Goal: Information Seeking & Learning: Learn about a topic

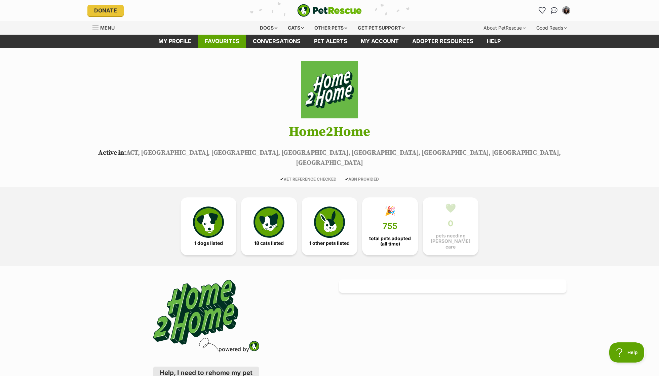
click at [215, 43] on link "Favourites" at bounding box center [222, 41] width 48 height 13
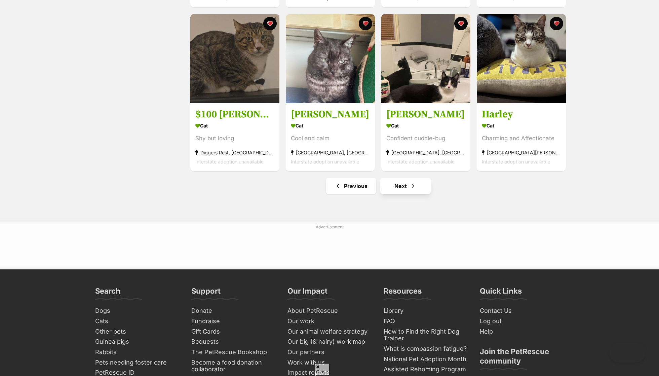
click at [408, 183] on link "Next" at bounding box center [405, 186] width 50 height 16
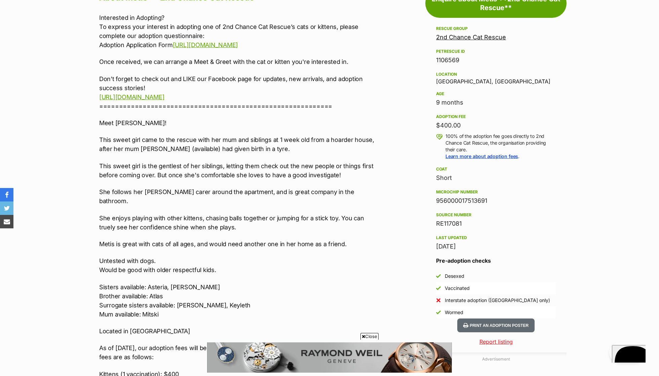
scroll to position [398, 0]
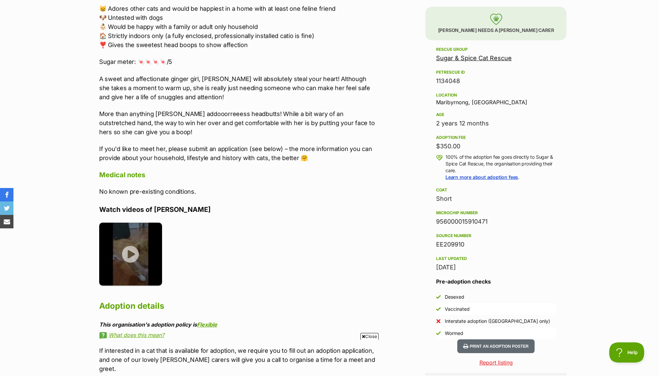
scroll to position [401, 0]
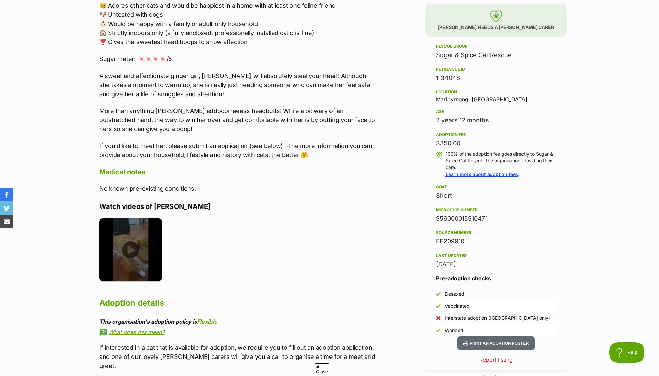
click at [113, 239] on img at bounding box center [130, 249] width 63 height 63
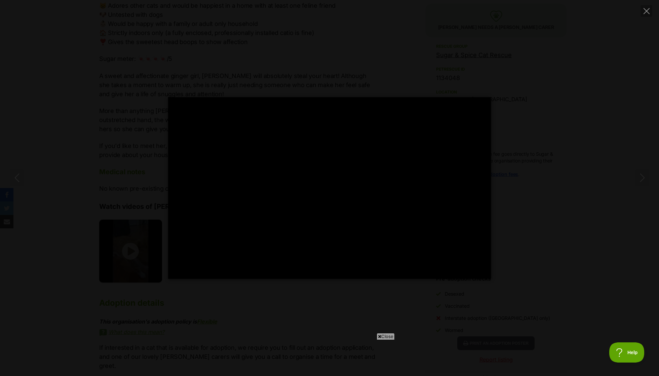
scroll to position [0, 0]
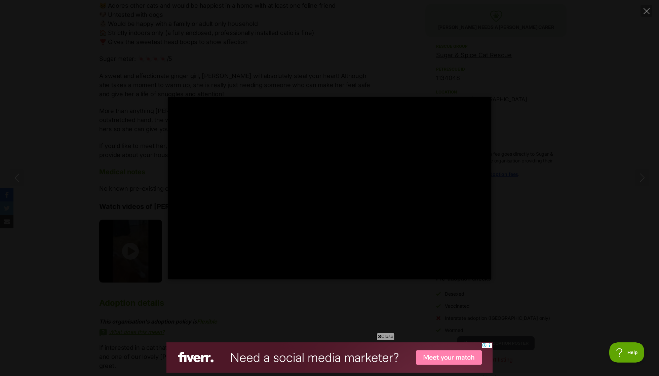
click at [541, 18] on div "Pause Play % buffered 00:00 -00:01 Unmute Mute Disable captions Enable captions…" at bounding box center [329, 188] width 659 height 376
type input "91.26"
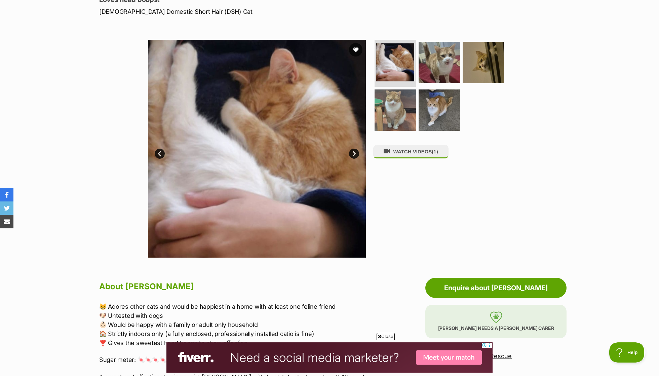
scroll to position [99, 0]
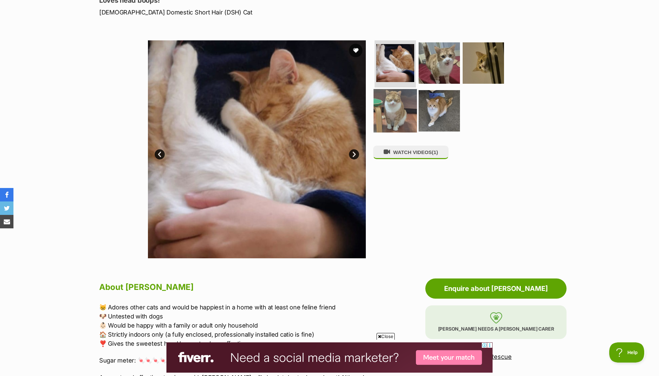
click at [395, 104] on img at bounding box center [394, 110] width 43 height 43
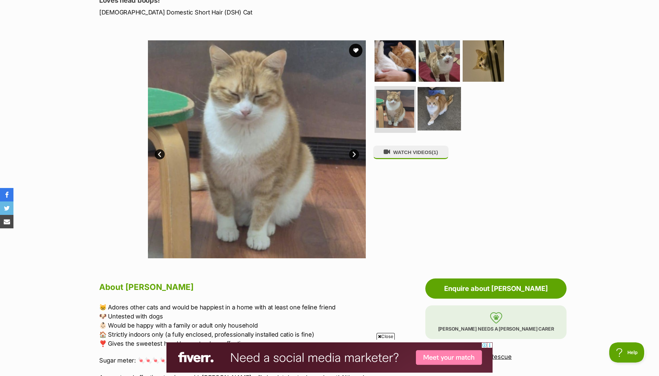
click at [421, 108] on img at bounding box center [438, 108] width 43 height 43
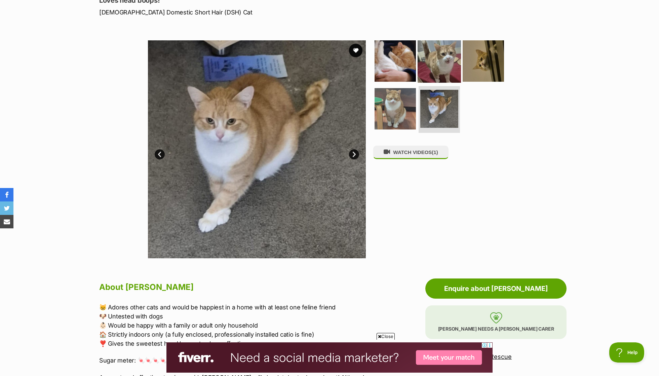
click at [444, 70] on img at bounding box center [438, 60] width 43 height 43
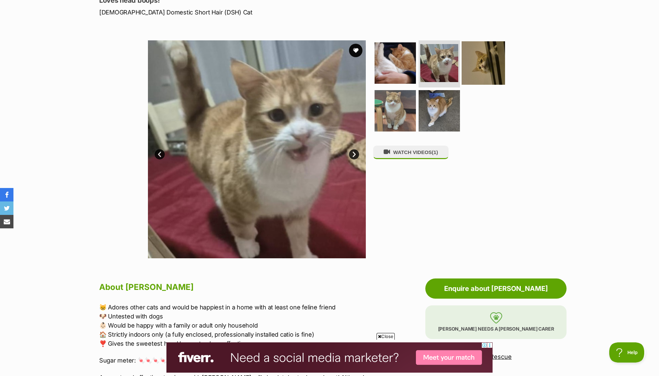
click at [490, 62] on img at bounding box center [482, 62] width 43 height 43
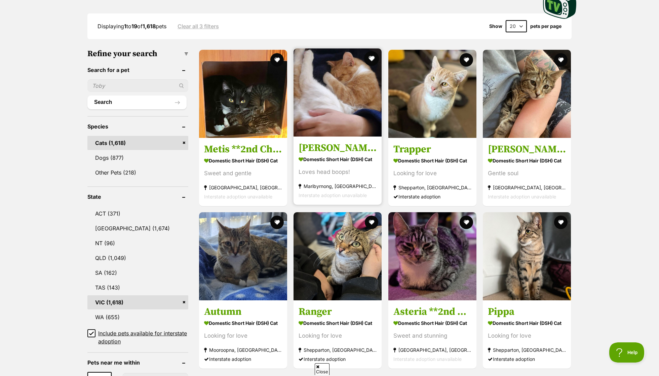
click at [372, 56] on button "favourite" at bounding box center [371, 58] width 15 height 15
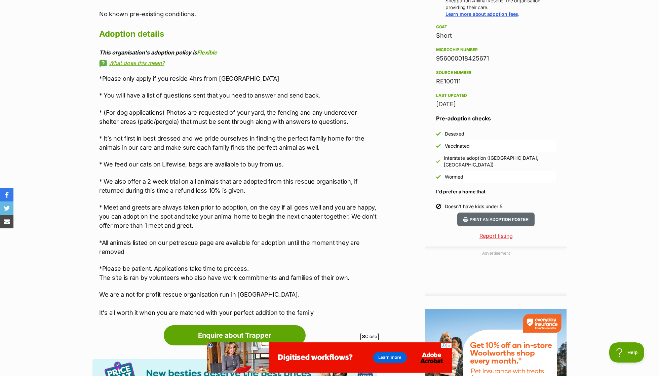
click at [244, 139] on p "* It’s not first in best dressed and we pride ourselves in finding the perfect …" at bounding box center [238, 143] width 278 height 18
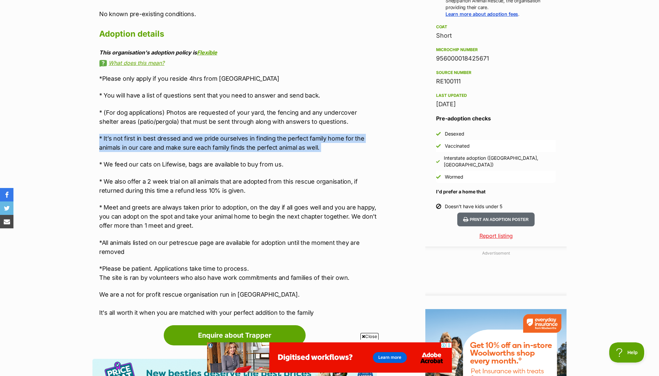
click at [237, 121] on p "* (For dog applications) Photos are requested of your yard, the fencing and any…" at bounding box center [238, 117] width 278 height 18
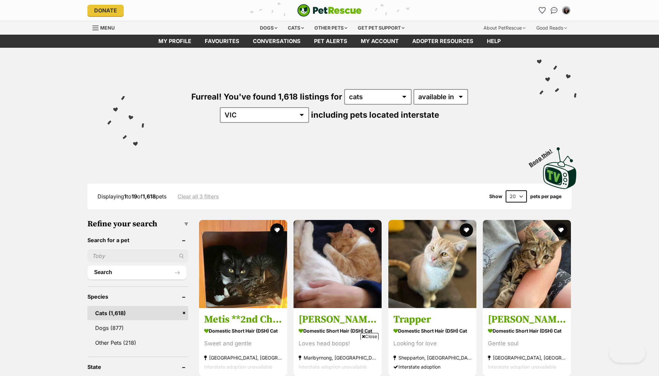
scroll to position [170, 0]
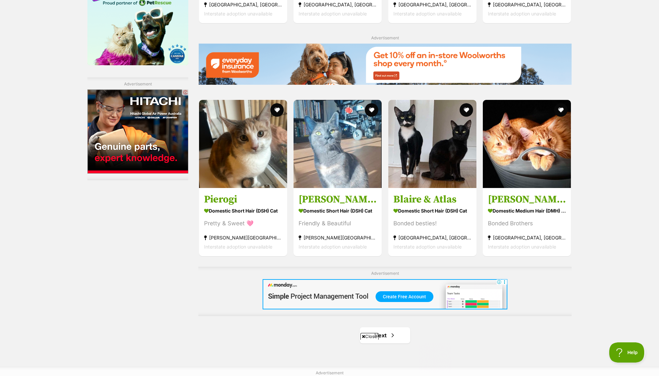
scroll to position [967, 0]
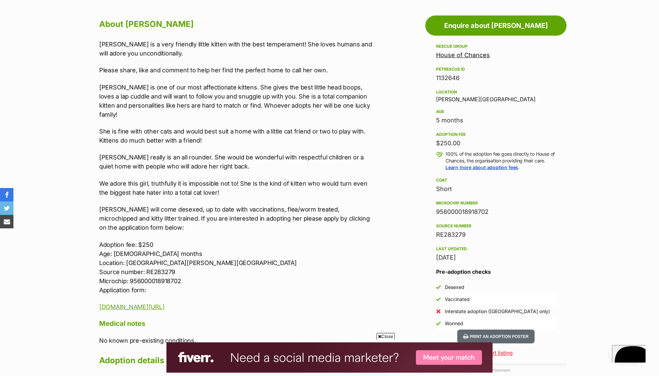
scroll to position [362, 0]
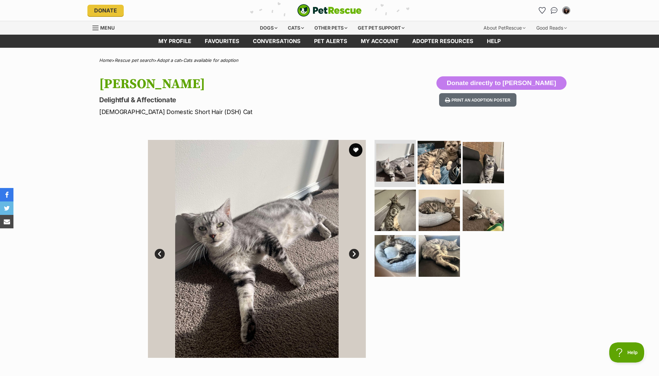
click at [451, 174] on img at bounding box center [438, 162] width 43 height 43
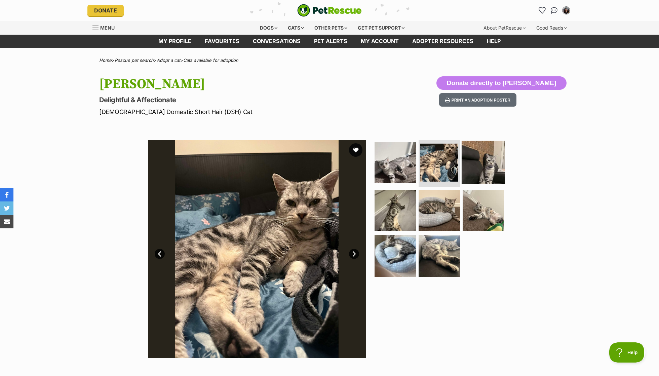
click at [475, 169] on img at bounding box center [482, 162] width 43 height 43
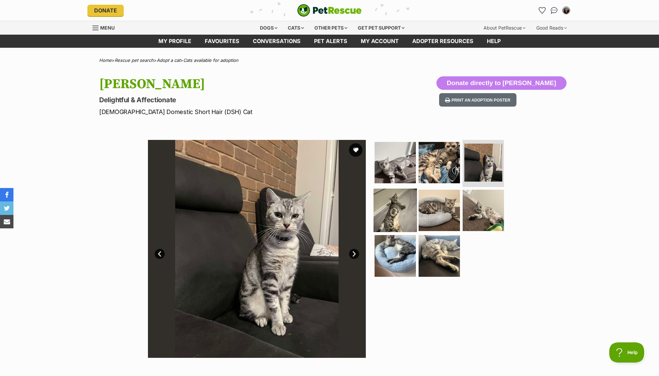
click at [384, 202] on img at bounding box center [394, 209] width 43 height 43
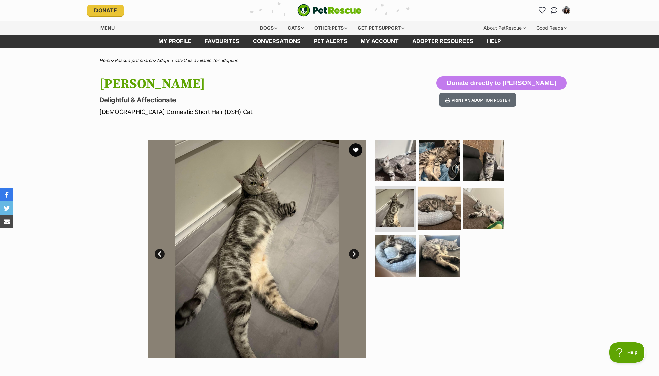
click at [439, 194] on img at bounding box center [438, 207] width 43 height 43
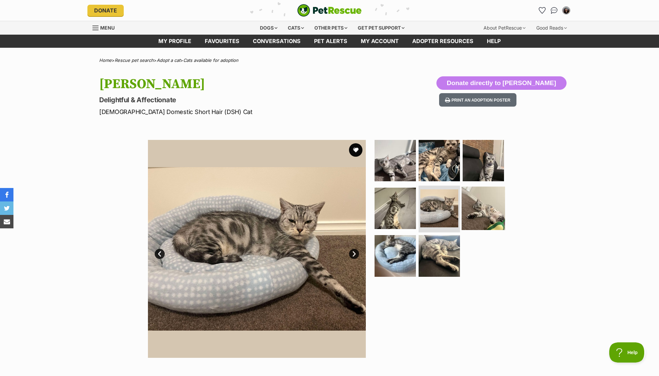
click at [498, 205] on img at bounding box center [482, 207] width 43 height 43
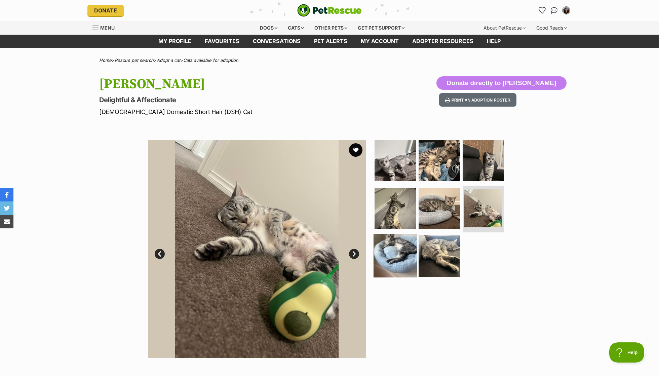
click at [380, 262] on img at bounding box center [394, 255] width 43 height 43
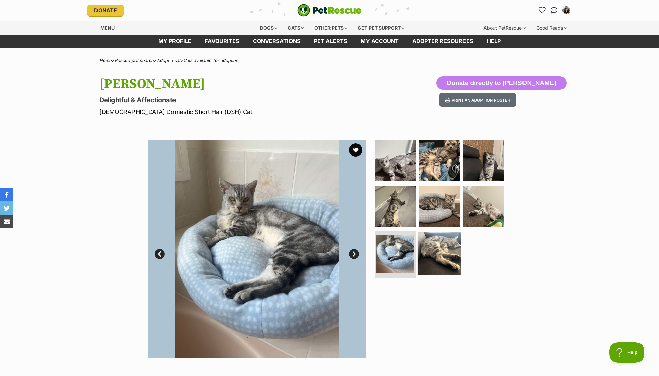
click at [452, 258] on img at bounding box center [438, 253] width 43 height 43
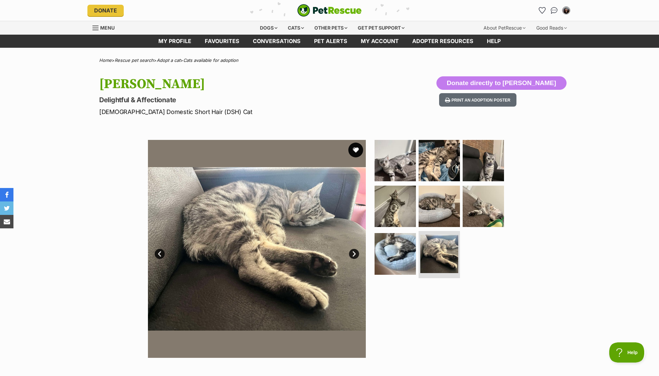
click at [357, 146] on button "favourite" at bounding box center [355, 149] width 15 height 15
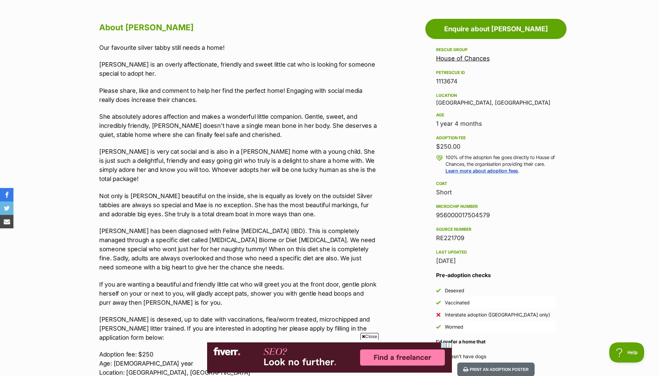
scroll to position [366, 0]
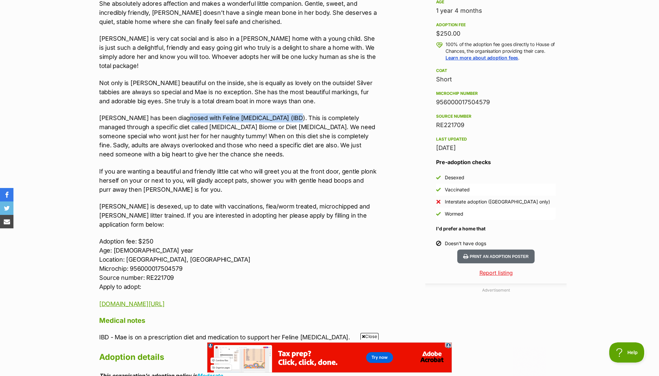
drag, startPoint x: 183, startPoint y: 105, endPoint x: 280, endPoint y: 106, distance: 97.4
click at [280, 113] on p "Mae has been diagnosed with Feline Inflammatory Bowel Disease (IBD). This is co…" at bounding box center [238, 135] width 278 height 45
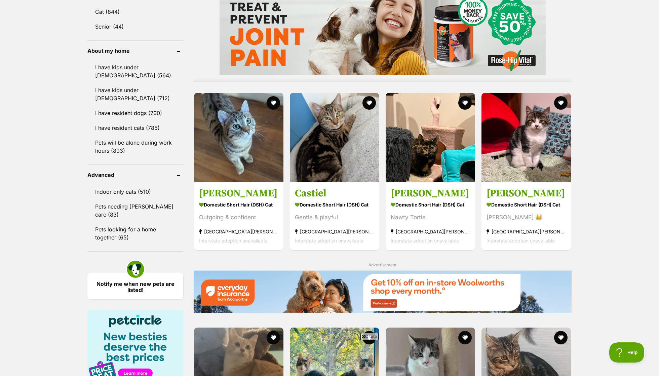
scroll to position [577, 0]
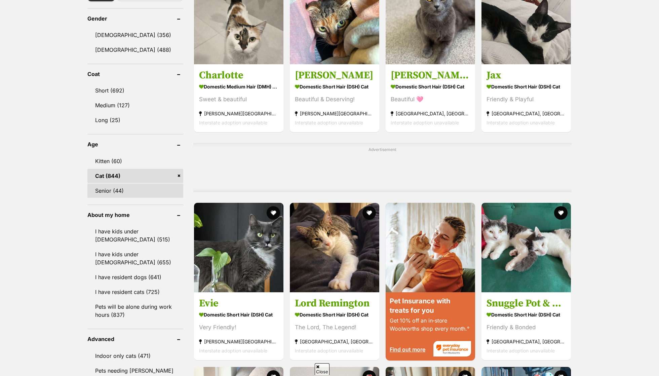
scroll to position [407, 0]
click at [133, 189] on link "Senior (44)" at bounding box center [135, 190] width 96 height 14
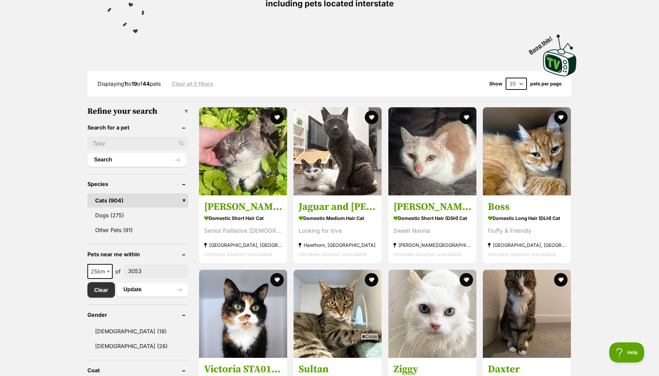
scroll to position [103, 0]
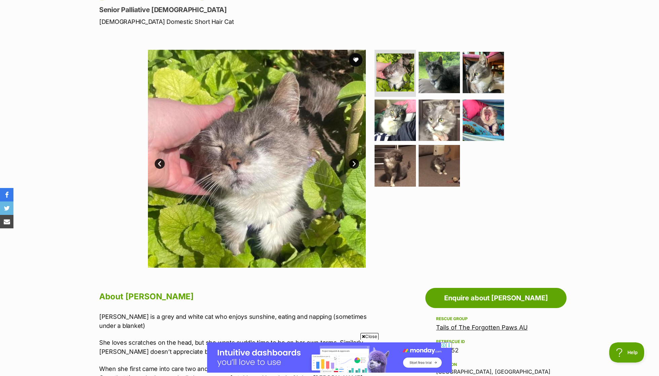
scroll to position [157, 0]
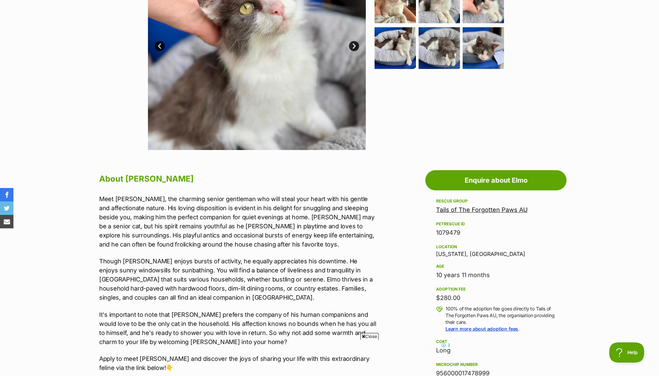
scroll to position [304, 0]
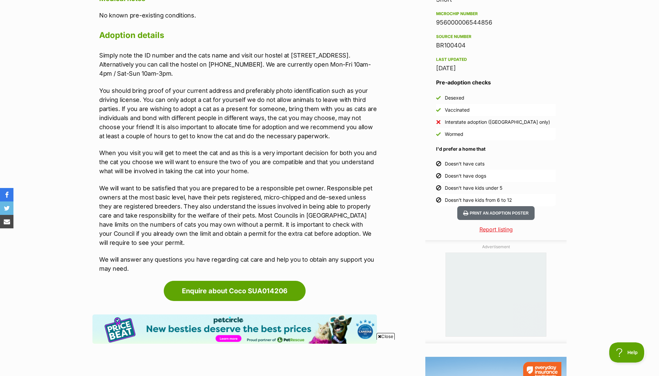
scroll to position [558, 0]
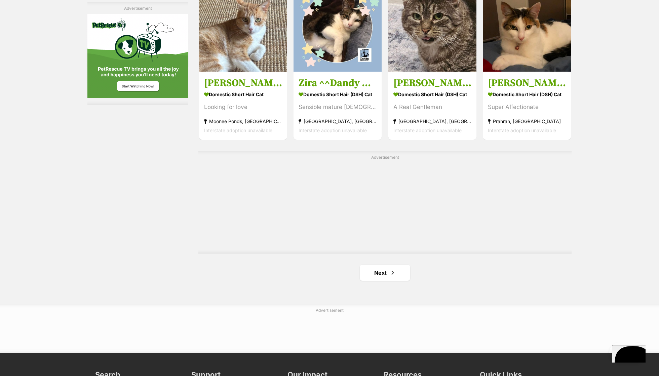
scroll to position [1073, 0]
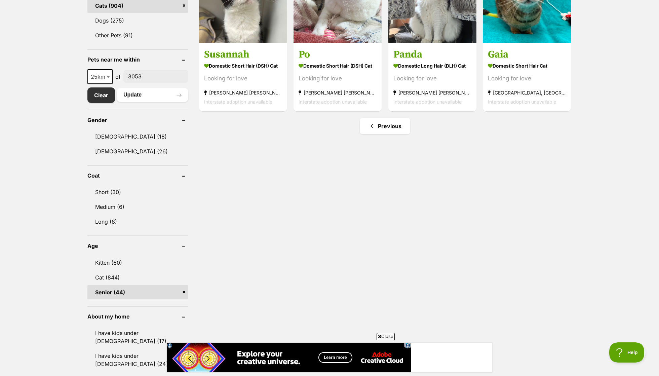
scroll to position [322, 0]
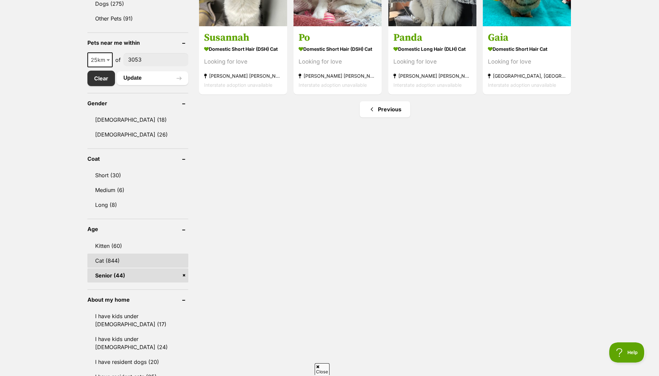
click at [124, 260] on link "Cat (844)" at bounding box center [137, 260] width 101 height 14
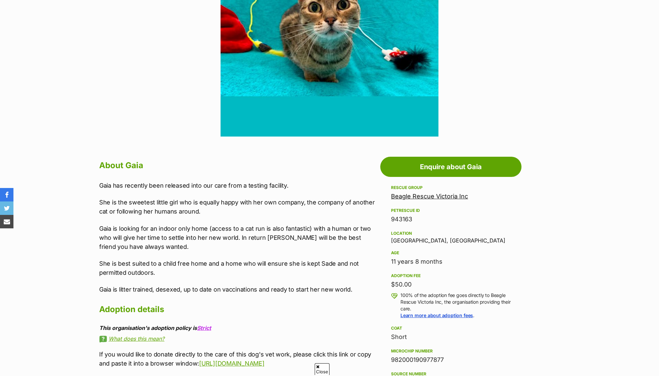
click at [449, 199] on div "Beagle Rescue Victoria Inc" at bounding box center [451, 196] width 120 height 9
click at [448, 197] on link "Beagle Rescue Victoria Inc" at bounding box center [429, 196] width 77 height 7
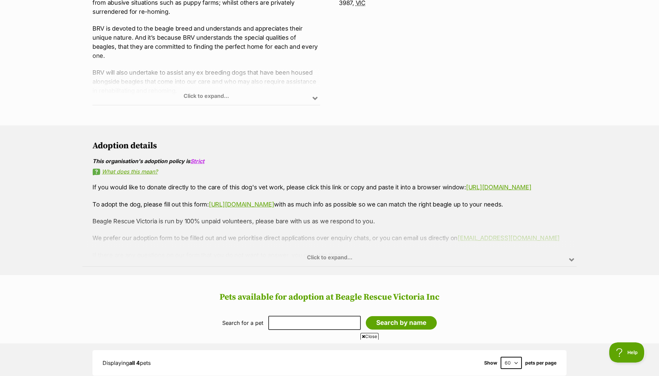
scroll to position [342, 0]
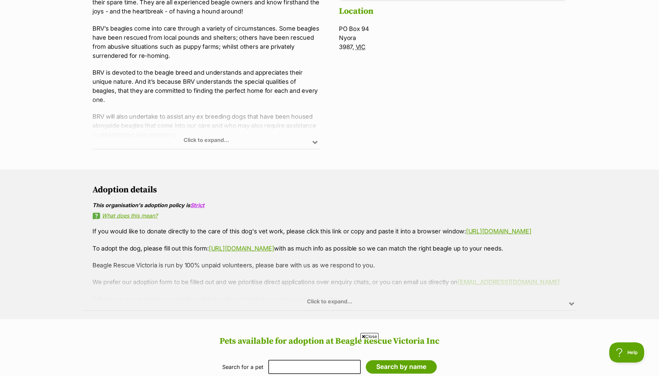
click at [300, 298] on div "Click to expand..." at bounding box center [329, 284] width 494 height 52
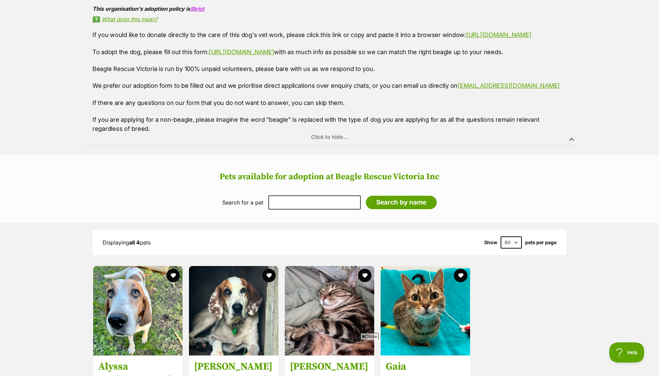
scroll to position [609, 0]
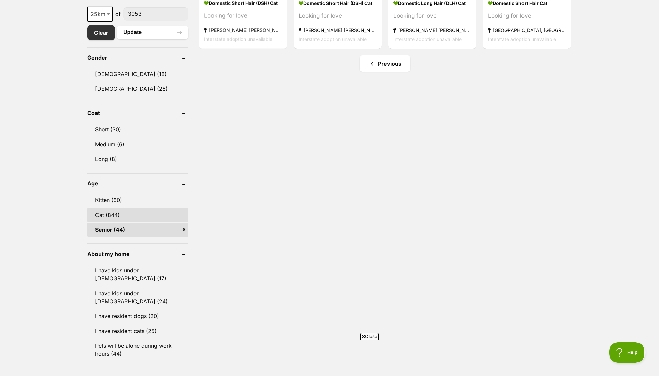
click at [125, 209] on link "Cat (844)" at bounding box center [137, 215] width 101 height 14
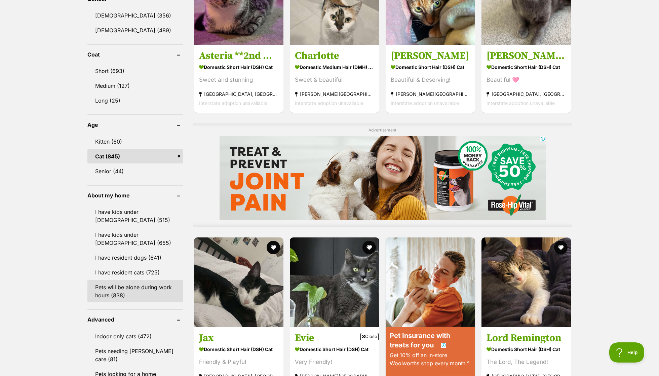
click at [128, 302] on link "Pets will be alone during work hours (838)" at bounding box center [135, 291] width 96 height 22
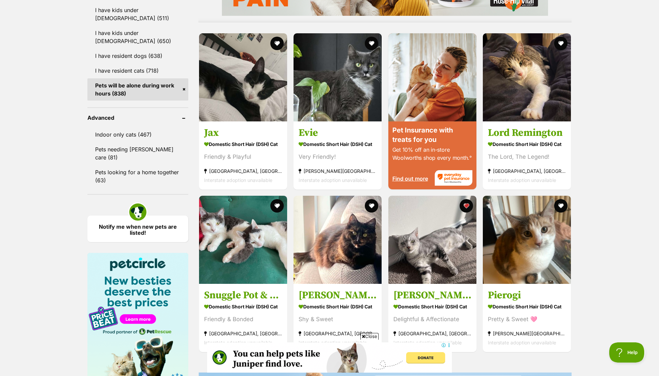
scroll to position [628, 0]
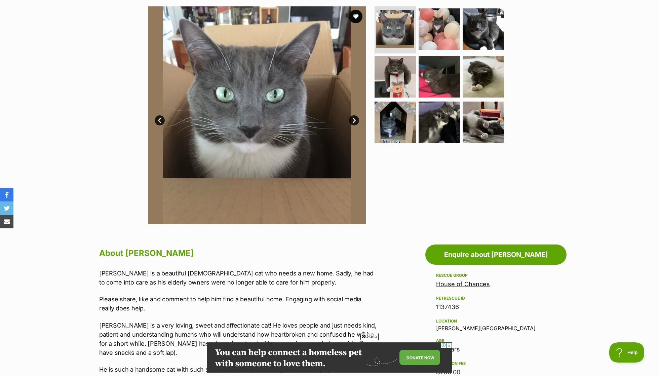
scroll to position [177, 0]
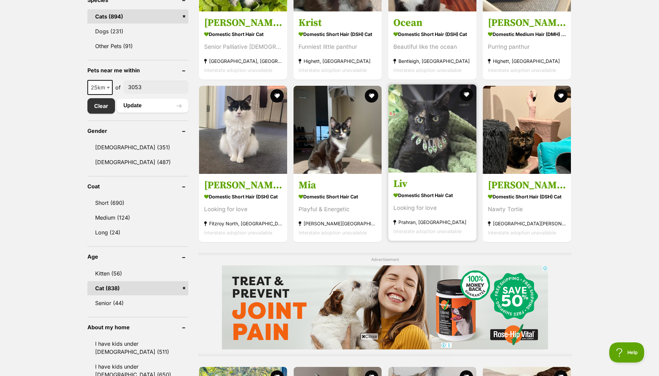
scroll to position [298, 0]
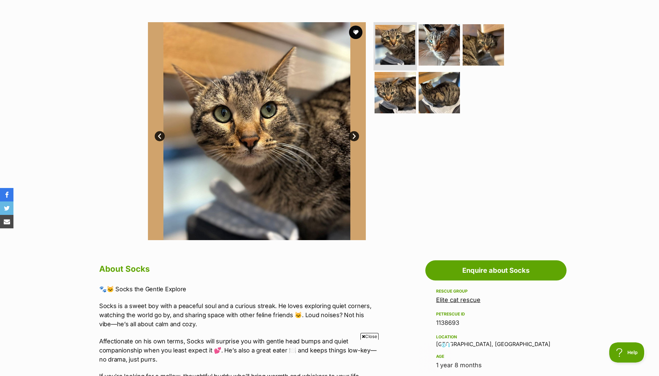
scroll to position [89, 0]
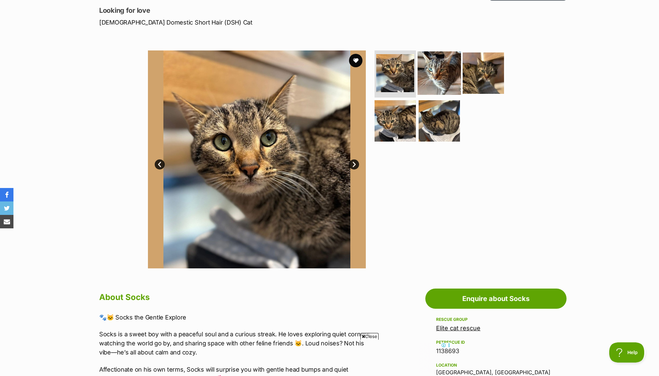
click at [420, 73] on img at bounding box center [438, 72] width 43 height 43
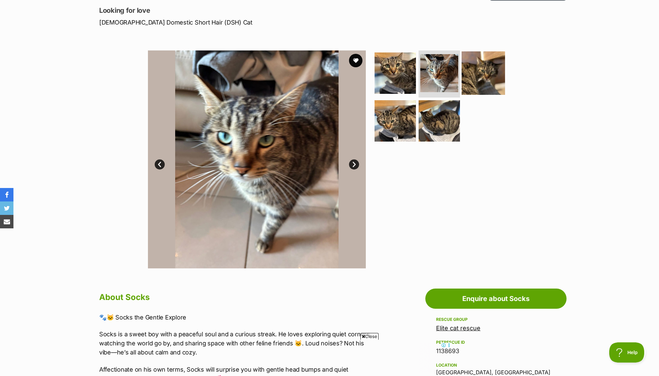
click at [487, 74] on img at bounding box center [482, 72] width 43 height 43
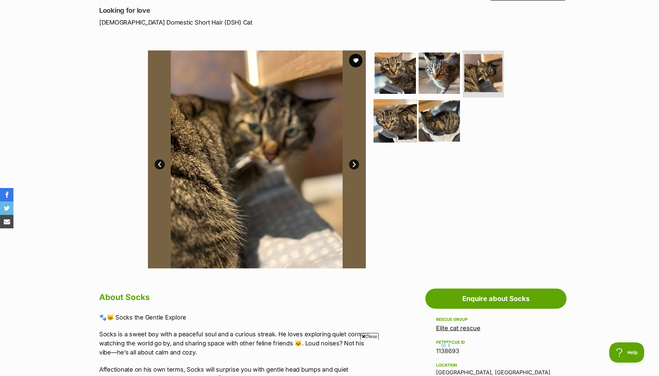
click at [405, 129] on img at bounding box center [394, 120] width 43 height 43
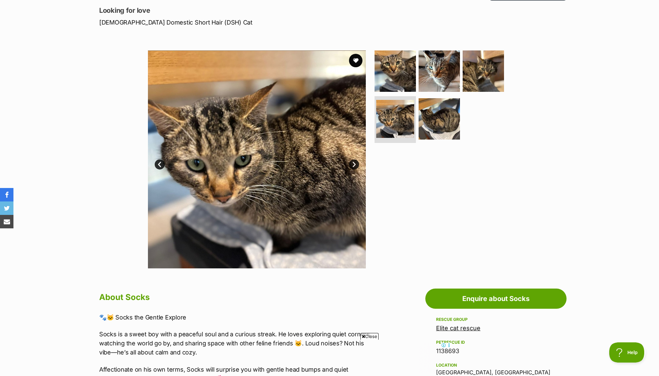
click at [464, 117] on ul at bounding box center [442, 97] width 138 height 95
click at [446, 120] on img at bounding box center [438, 118] width 43 height 43
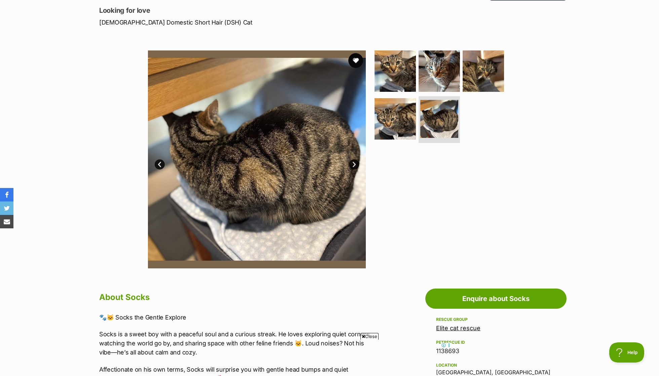
click at [350, 64] on button "favourite" at bounding box center [355, 60] width 15 height 15
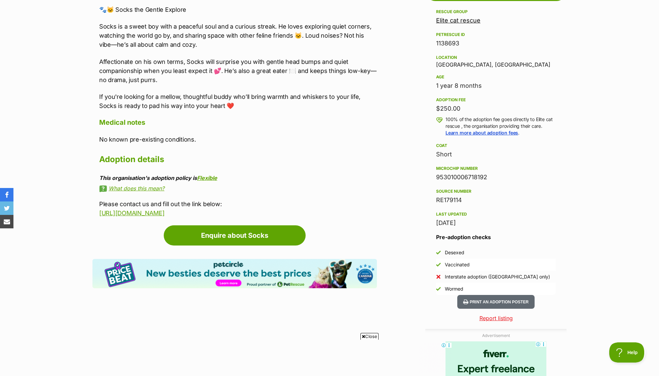
scroll to position [398, 0]
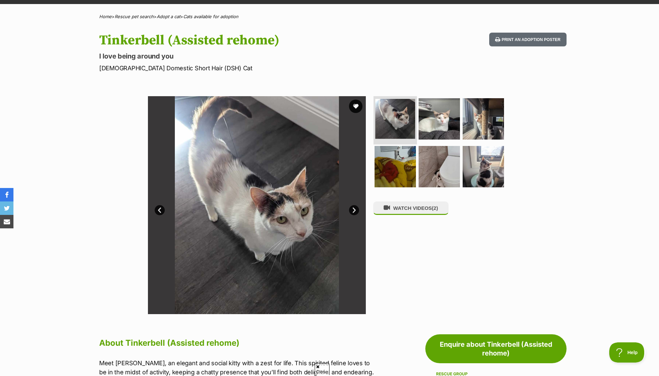
scroll to position [44, 0]
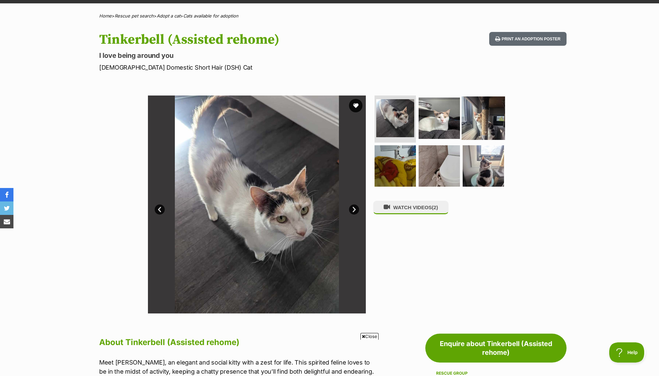
click at [461, 101] on img at bounding box center [482, 117] width 43 height 43
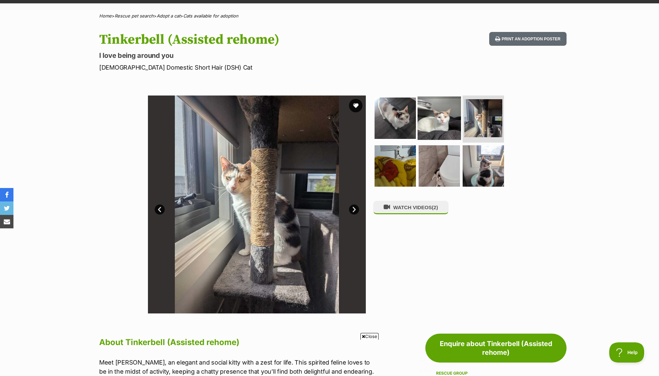
click at [448, 107] on img at bounding box center [438, 117] width 43 height 43
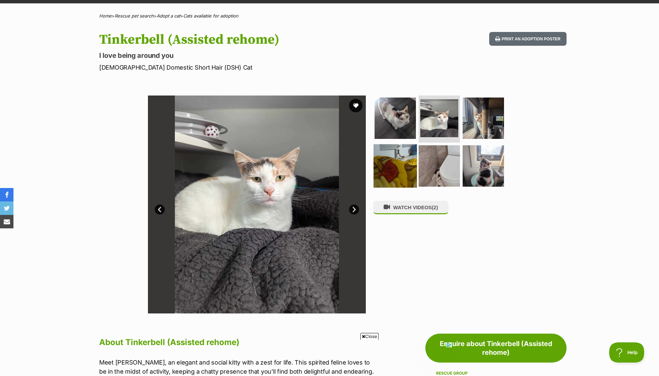
click at [391, 164] on img at bounding box center [394, 165] width 43 height 43
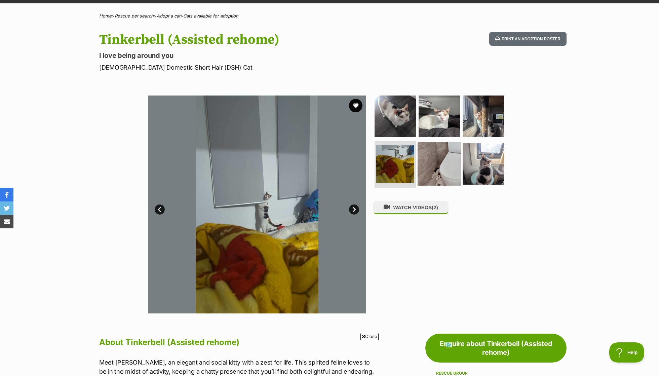
click at [438, 169] on img at bounding box center [438, 163] width 43 height 43
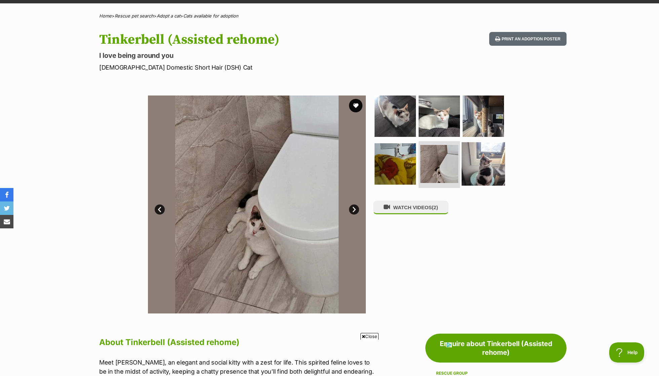
click at [476, 171] on img at bounding box center [482, 163] width 43 height 43
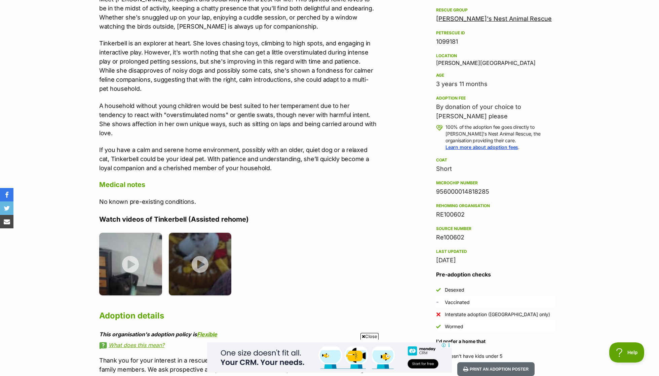
scroll to position [352, 0]
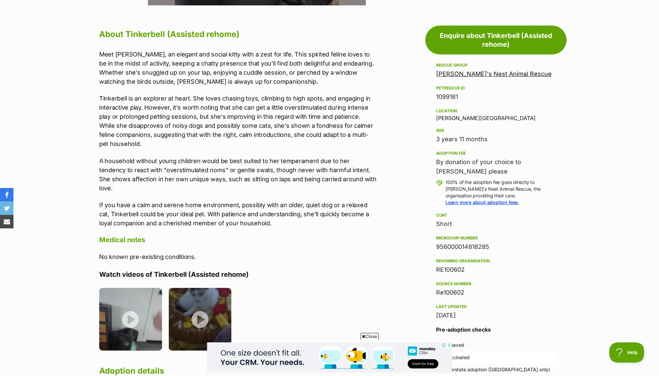
click at [463, 76] on link "[PERSON_NAME]'s Nest Animal Rescue" at bounding box center [494, 73] width 116 height 7
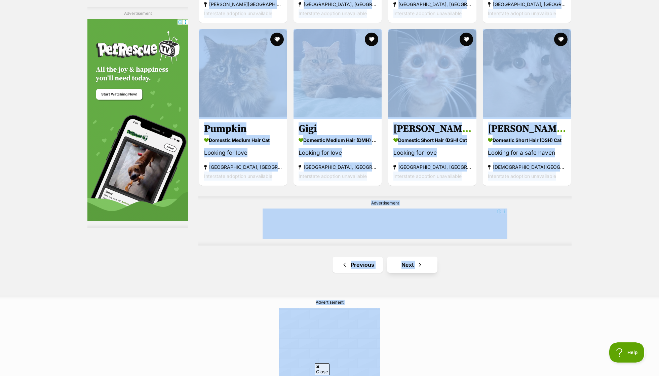
click at [409, 260] on link "Next" at bounding box center [412, 264] width 50 height 16
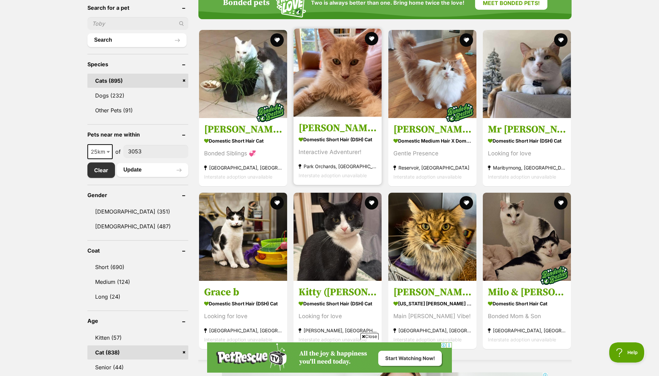
scroll to position [232, 0]
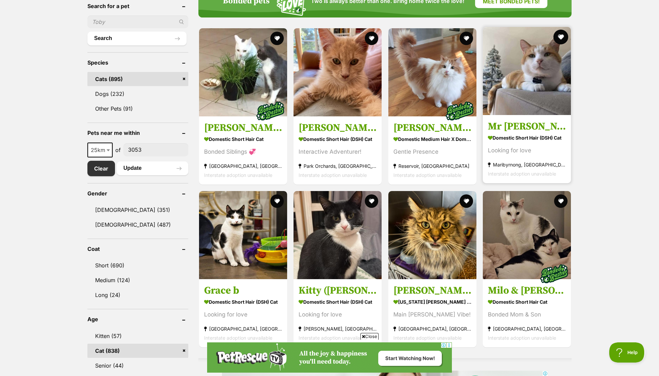
click at [556, 37] on button "favourite" at bounding box center [560, 37] width 15 height 15
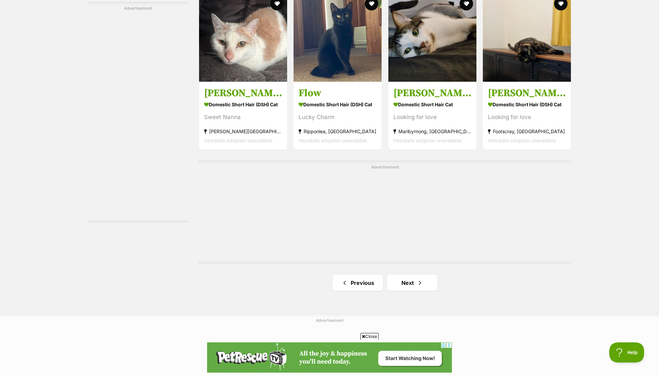
scroll to position [1106, 0]
click at [415, 283] on link "Next" at bounding box center [412, 282] width 50 height 16
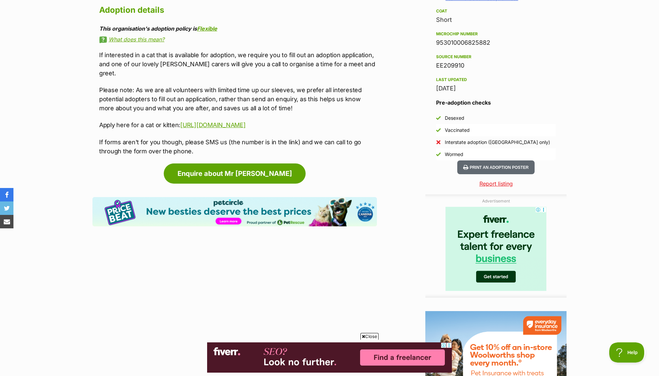
scroll to position [530, 0]
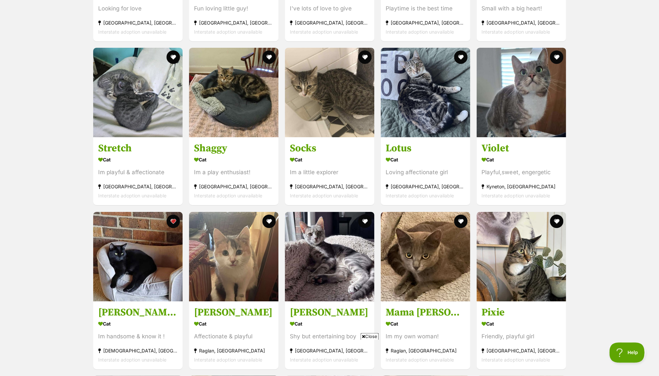
scroll to position [913, 0]
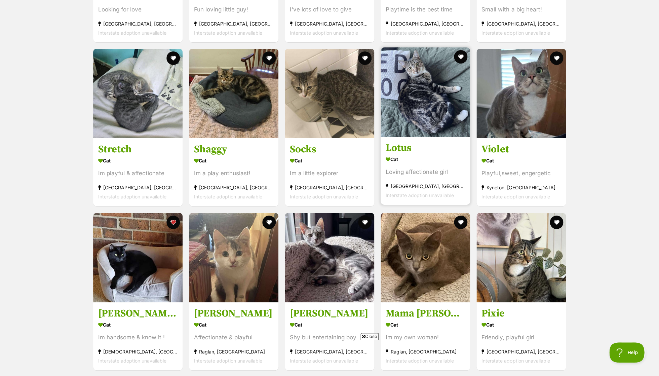
click at [404, 155] on div "Cat" at bounding box center [424, 160] width 79 height 10
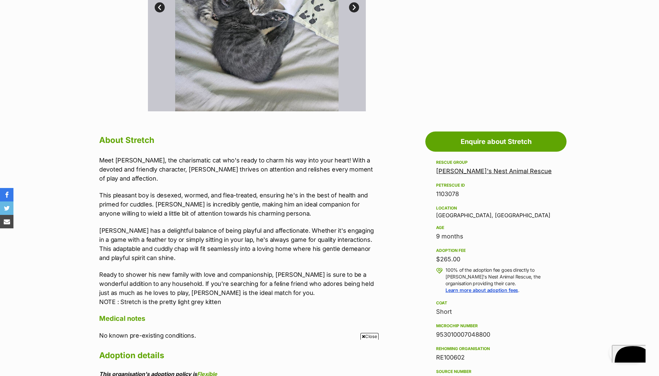
scroll to position [266, 0]
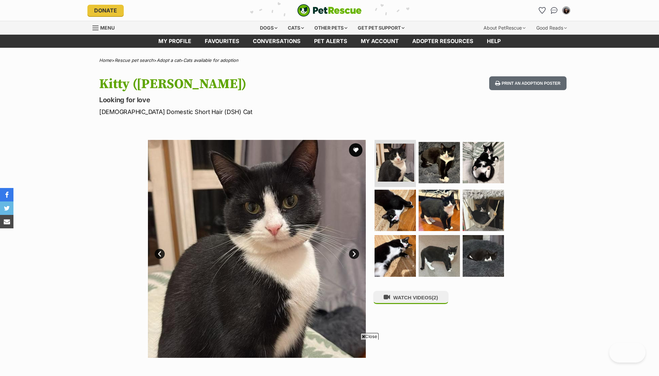
scroll to position [326, 0]
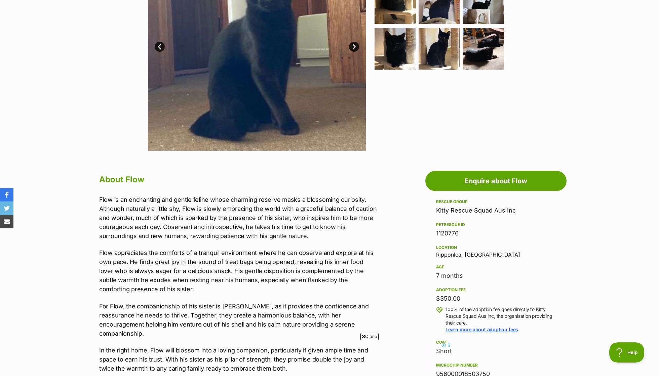
scroll to position [240, 0]
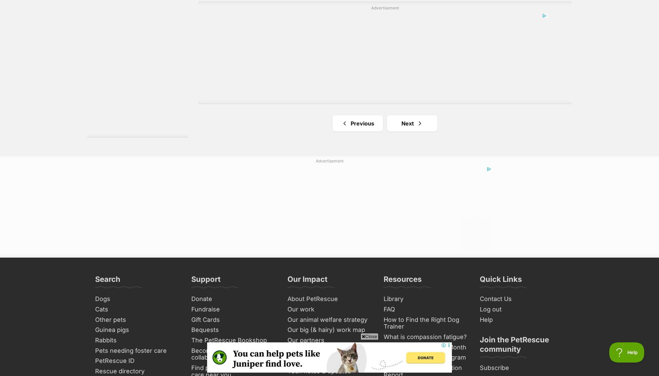
scroll to position [1286, 0]
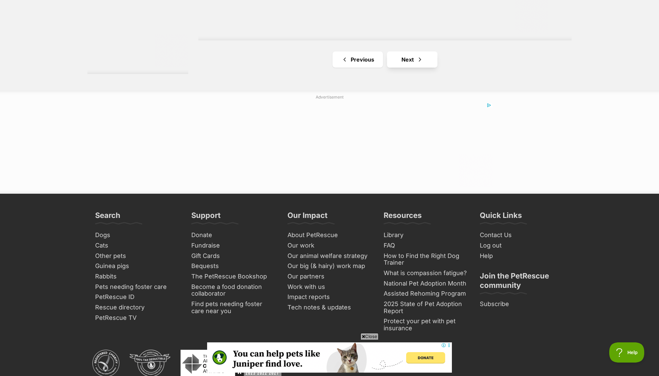
click at [419, 55] on span "Next page" at bounding box center [419, 59] width 7 height 8
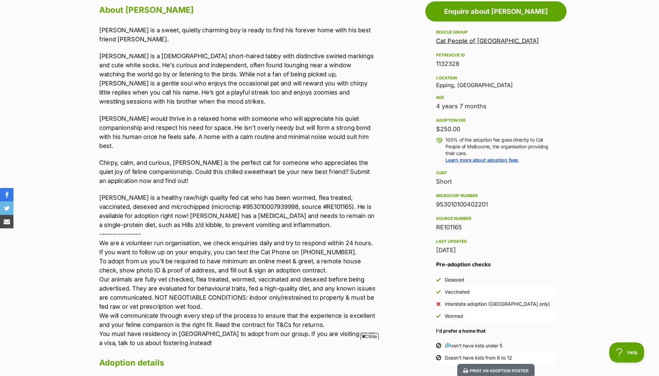
scroll to position [376, 0]
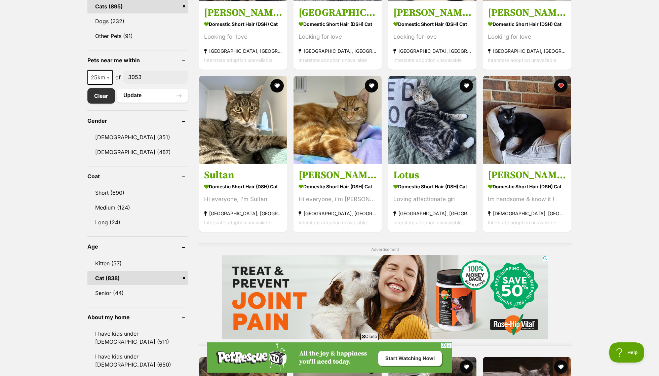
scroll to position [306, 0]
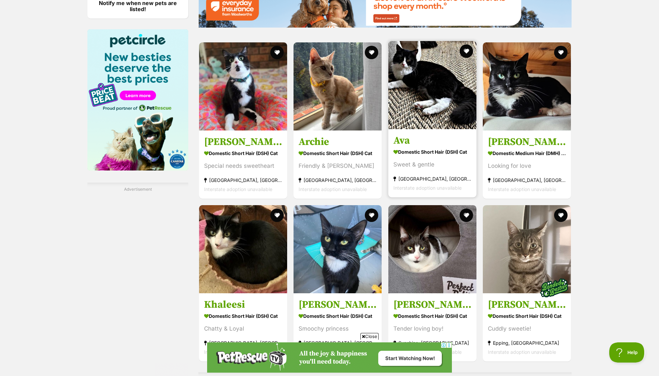
scroll to position [0, 0]
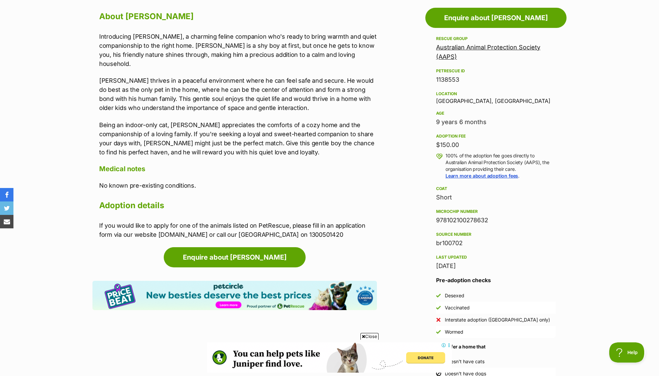
scroll to position [393, 0]
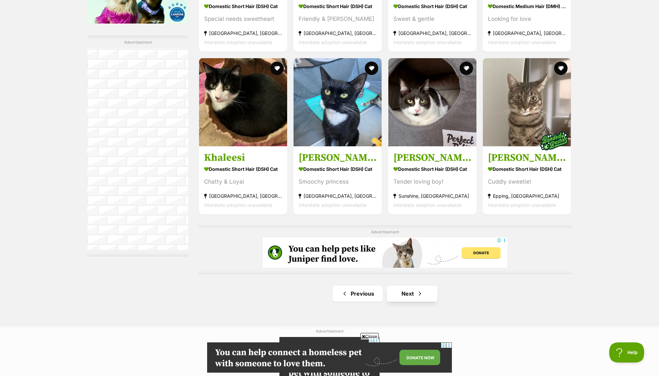
click at [421, 289] on span "Next page" at bounding box center [419, 293] width 7 height 8
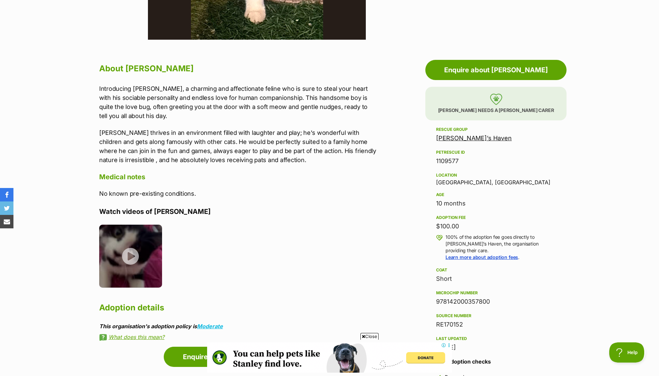
scroll to position [319, 0]
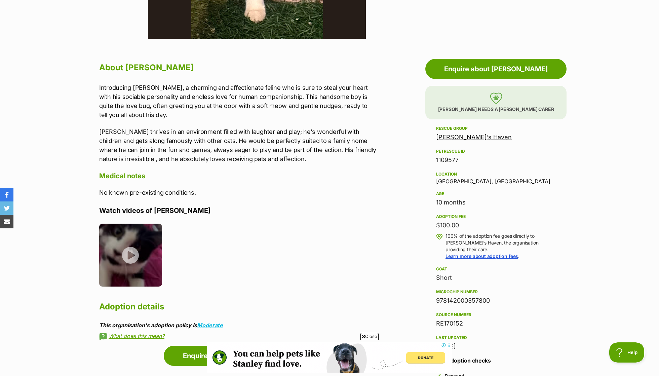
click at [149, 95] on p "Introducing Paxton, a charming and affectionate feline who is sure to steal you…" at bounding box center [238, 101] width 278 height 36
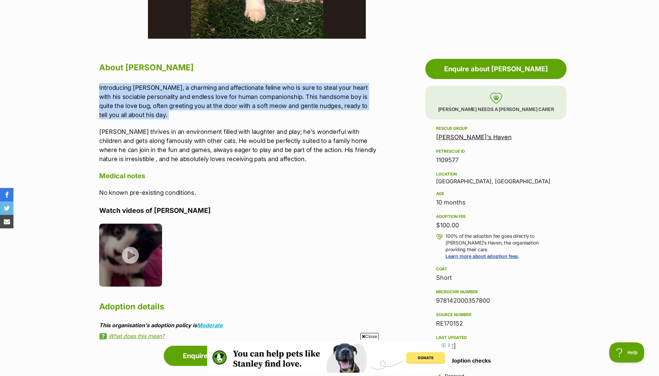
click at [149, 95] on p "Introducing Paxton, a charming and affectionate feline who is sure to steal you…" at bounding box center [238, 101] width 278 height 36
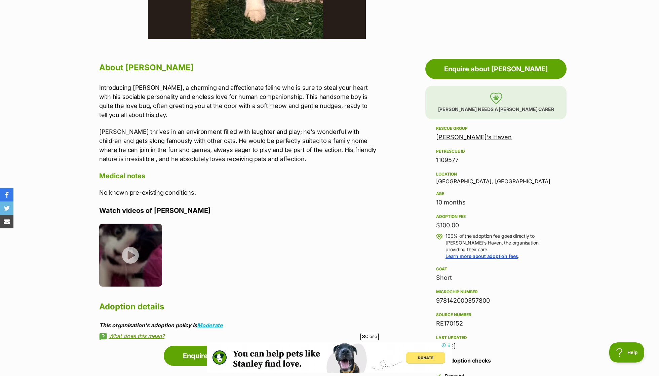
click at [209, 146] on p "Paxton thrives in an environment filled with laughter and play; he's wonderful …" at bounding box center [238, 145] width 278 height 36
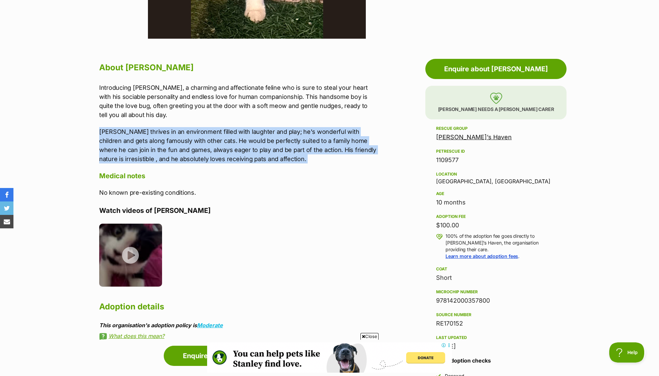
click at [209, 146] on p "Paxton thrives in an environment filled with laughter and play; he's wonderful …" at bounding box center [238, 145] width 278 height 36
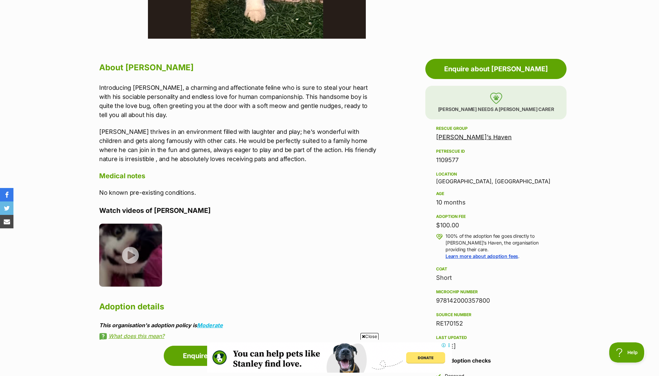
scroll to position [0, 0]
click at [261, 83] on p "Introducing Paxton, a charming and affectionate feline who is sure to steal you…" at bounding box center [238, 101] width 278 height 36
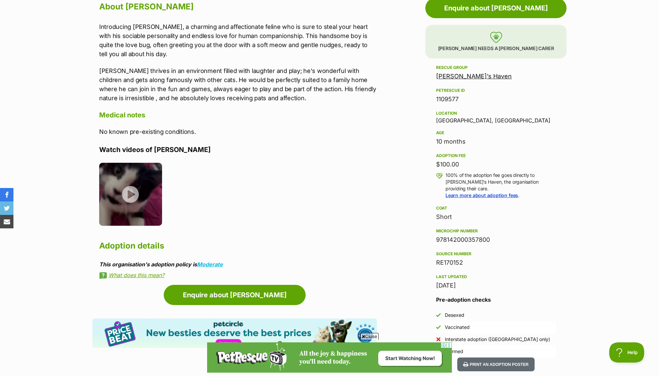
scroll to position [372, 0]
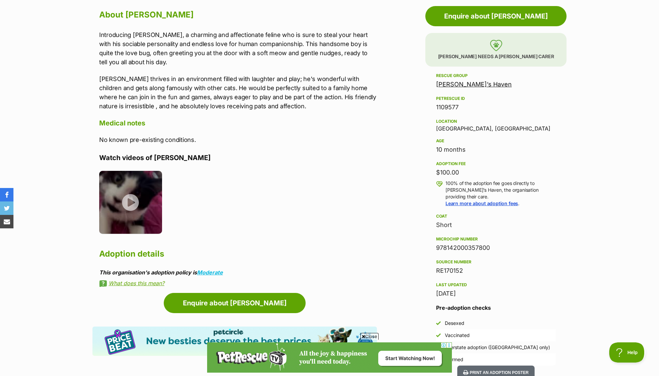
click at [242, 85] on p "Paxton thrives in an environment filled with laughter and play; he's wonderful …" at bounding box center [238, 92] width 278 height 36
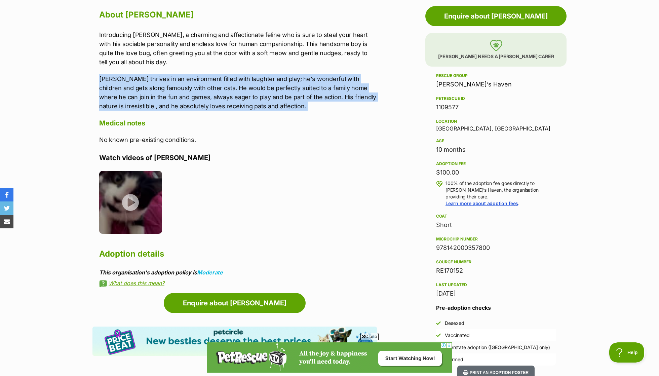
click at [242, 85] on p "Paxton thrives in an environment filled with laughter and play; he's wonderful …" at bounding box center [238, 92] width 278 height 36
click at [228, 66] on div "Introducing Paxton, a charming and affectionate feline who is sure to steal you…" at bounding box center [238, 70] width 278 height 80
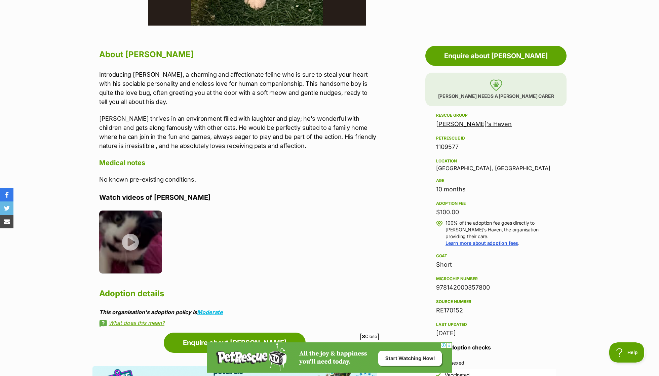
scroll to position [319, 0]
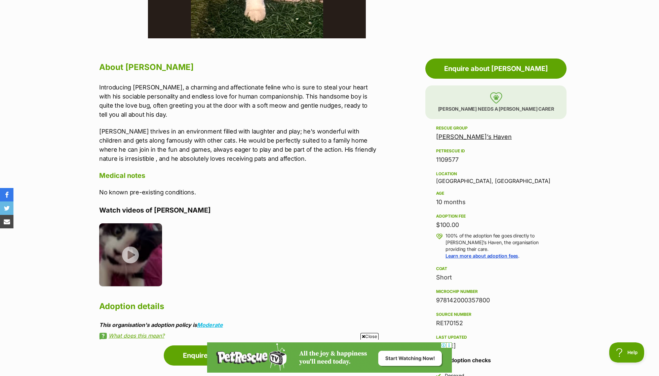
click at [228, 83] on p "Introducing Paxton, a charming and affectionate feline who is sure to steal you…" at bounding box center [238, 101] width 278 height 36
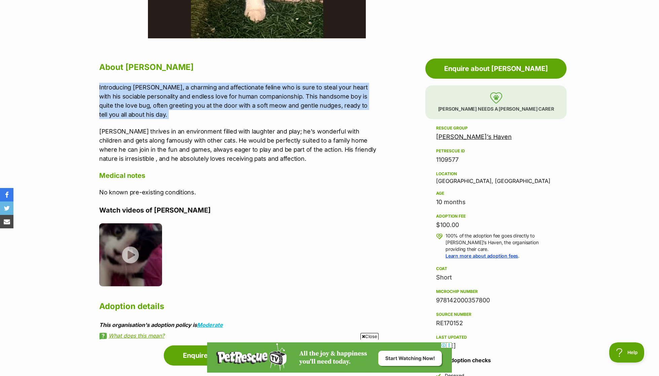
click at [313, 117] on p "Introducing Paxton, a charming and affectionate feline who is sure to steal you…" at bounding box center [238, 101] width 278 height 36
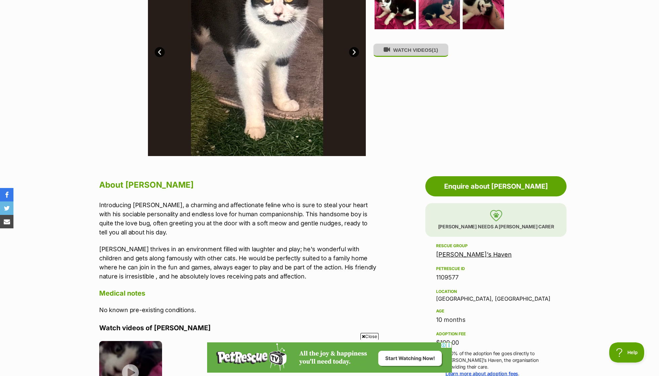
scroll to position [181, 0]
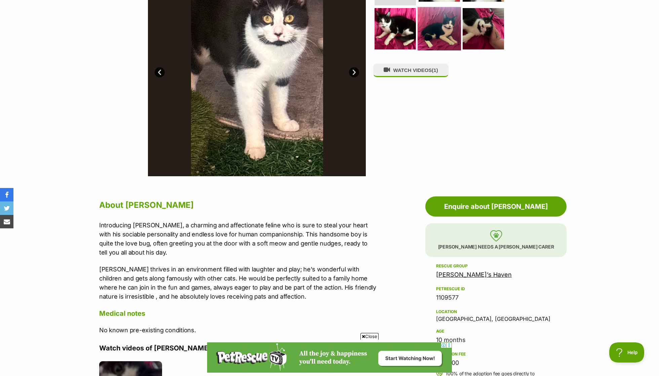
click at [447, 46] on img at bounding box center [438, 28] width 43 height 43
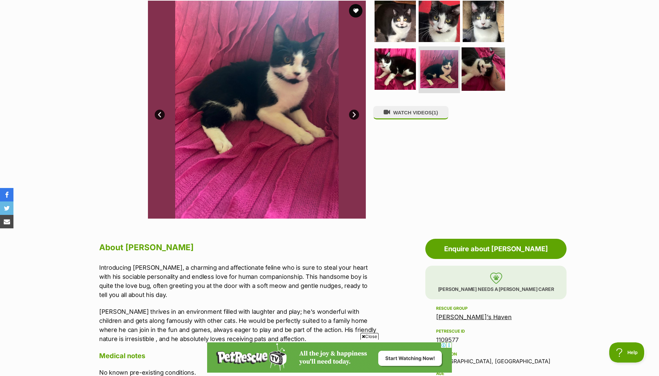
click at [494, 61] on img at bounding box center [482, 68] width 43 height 43
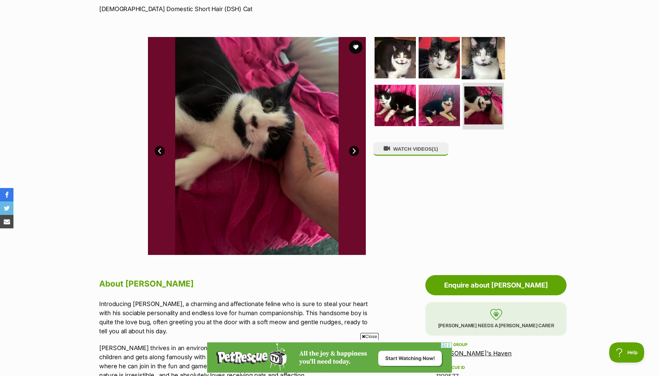
scroll to position [99, 0]
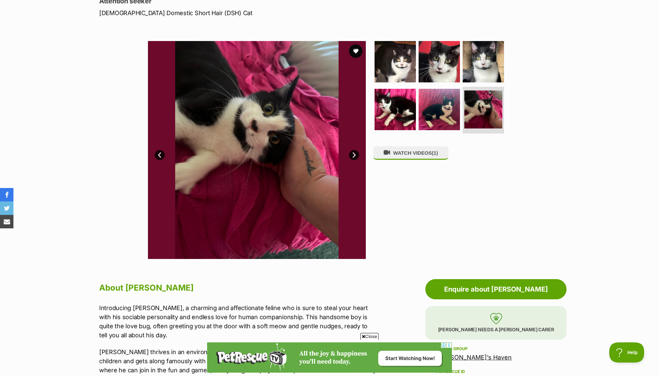
click at [495, 38] on section "Available 6 of 6 images 6 of 6 images 6 of 6 images 6 of 6 images 6 of 6 images…" at bounding box center [329, 145] width 383 height 228
click at [483, 53] on img at bounding box center [482, 61] width 43 height 43
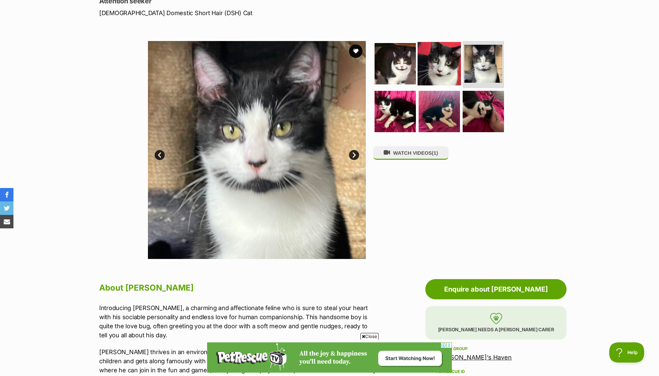
click at [456, 61] on img at bounding box center [438, 63] width 43 height 43
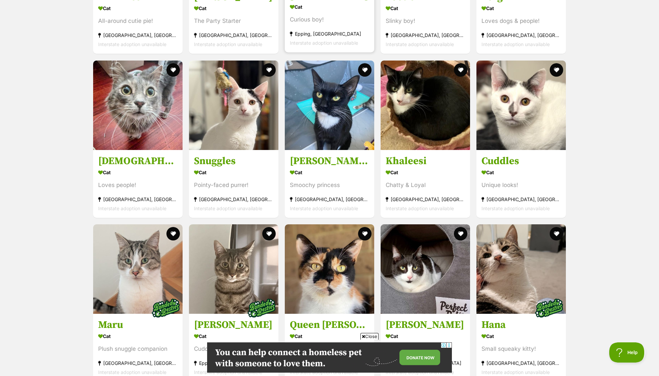
scroll to position [902, 0]
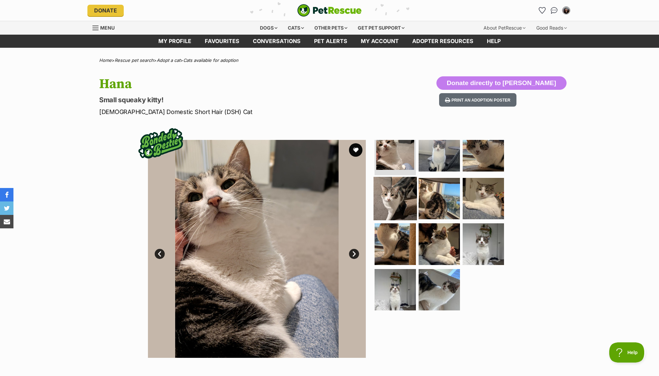
click at [398, 207] on img at bounding box center [394, 197] width 43 height 43
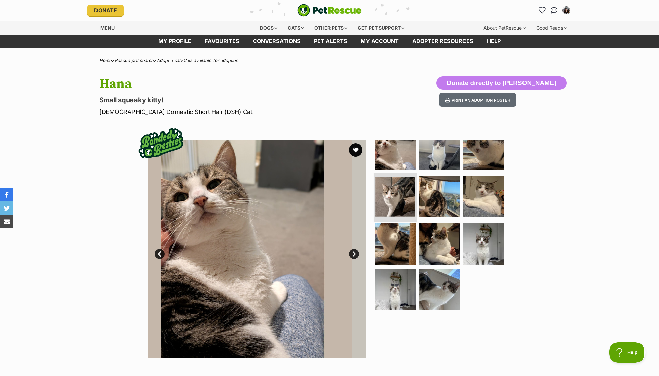
scroll to position [15, 0]
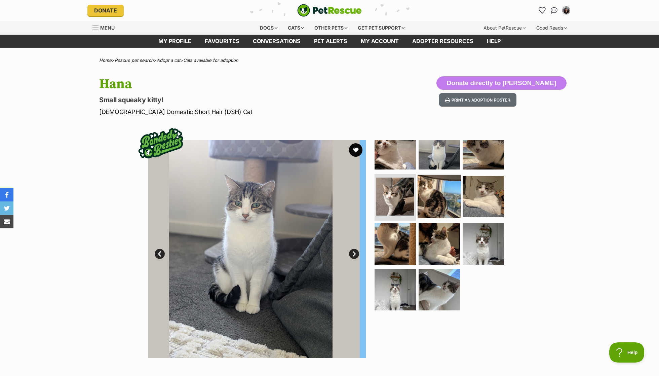
click at [446, 196] on img at bounding box center [438, 195] width 43 height 43
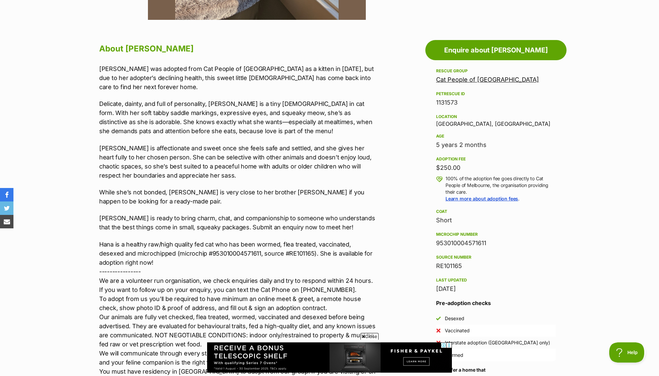
scroll to position [355, 0]
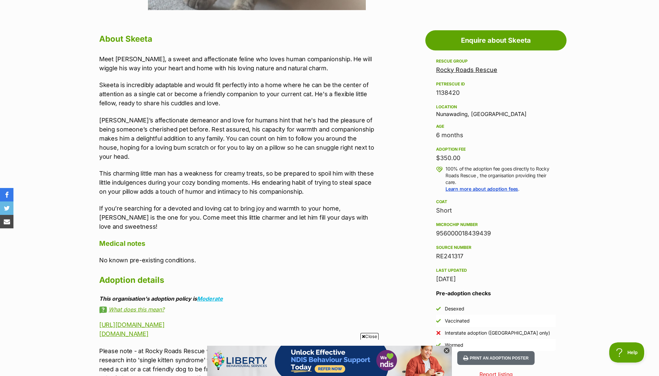
scroll to position [354, 0]
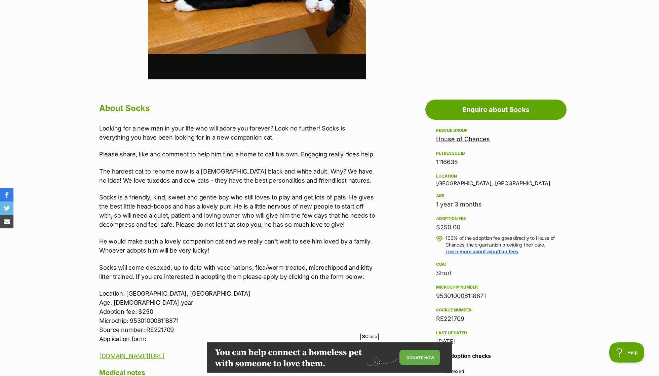
scroll to position [322, 0]
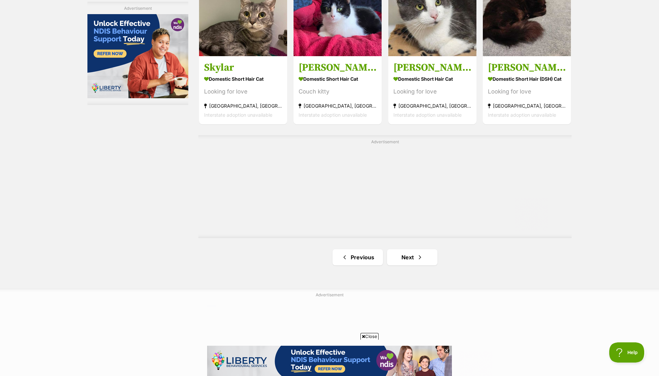
scroll to position [1084, 0]
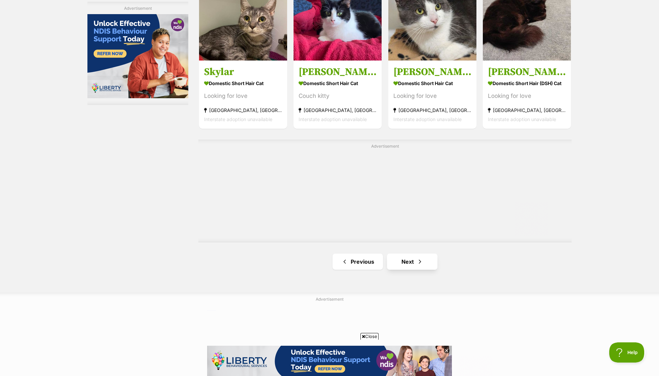
click at [420, 258] on span "Next page" at bounding box center [419, 261] width 7 height 8
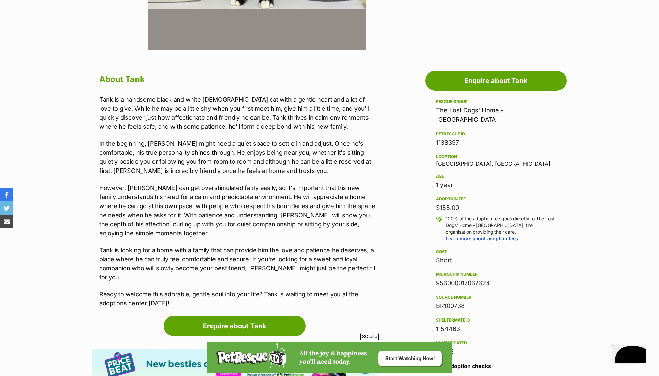
scroll to position [307, 0]
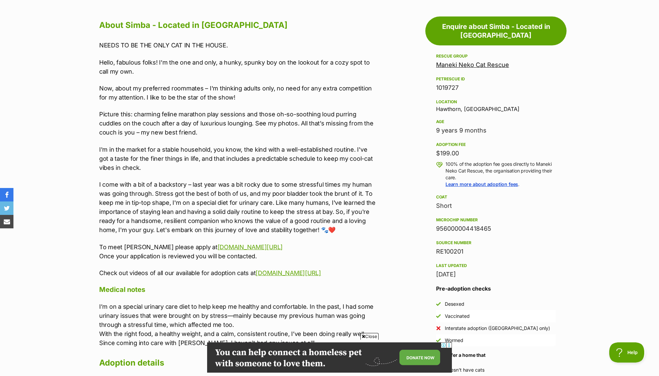
scroll to position [363, 0]
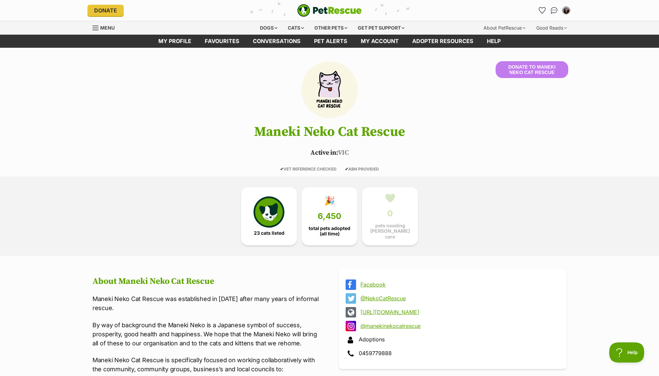
click at [190, 216] on div "23 cats listed 🎉 6,450 total pets adopted (all time) 💚 0 pets needing foster ca…" at bounding box center [329, 215] width 302 height 79
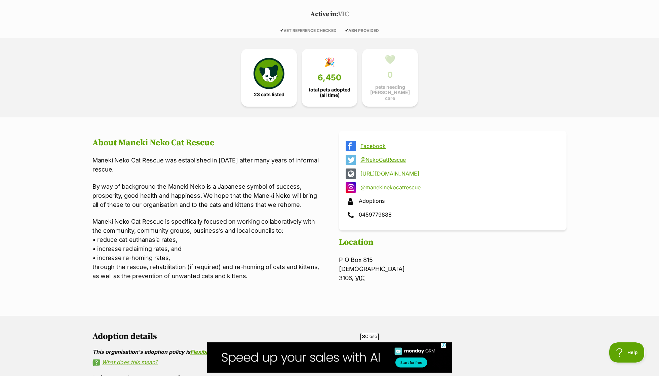
scroll to position [327, 0]
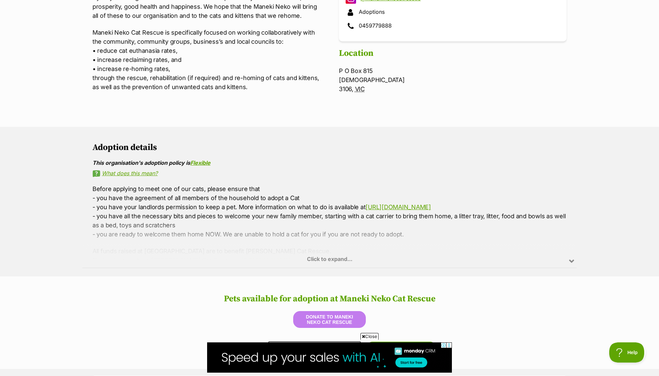
click at [237, 173] on div "Adoption details This organisation's adoption policy is Flexible What does this…" at bounding box center [329, 220] width 474 height 156
click at [333, 255] on div "Click to expand..." at bounding box center [329, 241] width 494 height 52
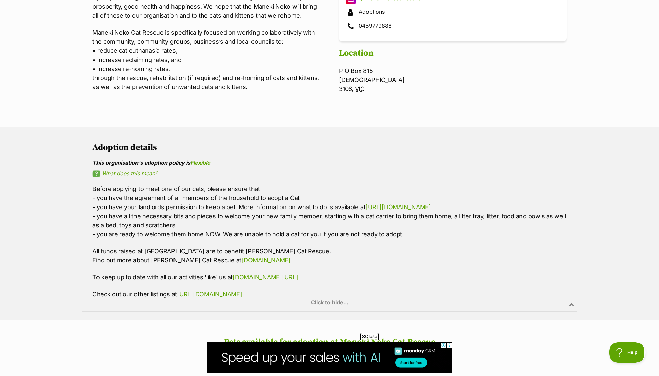
scroll to position [346, 0]
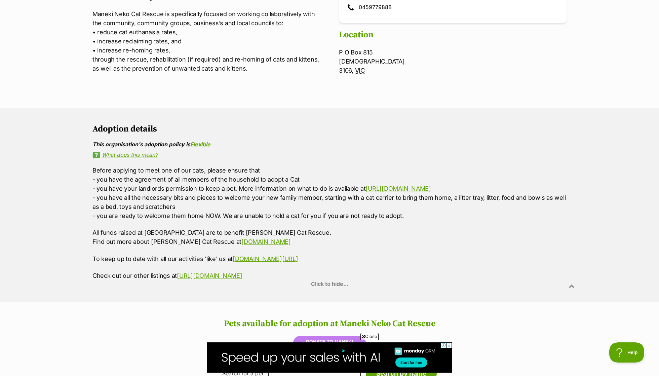
click at [245, 174] on p "Before applying to meet one of our cats, please ensure that - you have the agre…" at bounding box center [329, 193] width 474 height 54
click at [251, 179] on p "Before applying to meet one of our cats, please ensure that - you have the agre…" at bounding box center [329, 193] width 474 height 54
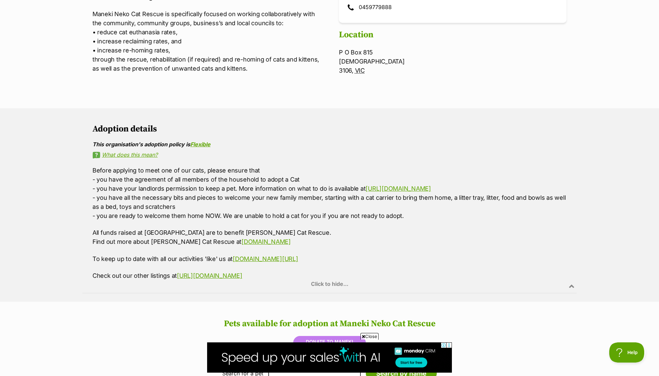
click at [251, 179] on p "Before applying to meet one of our cats, please ensure that - you have the agre…" at bounding box center [329, 193] width 474 height 54
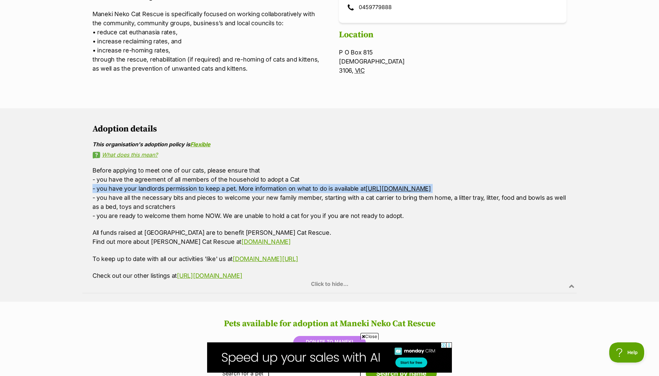
click at [251, 179] on p "Before applying to meet one of our cats, please ensure that - you have the agre…" at bounding box center [329, 193] width 474 height 54
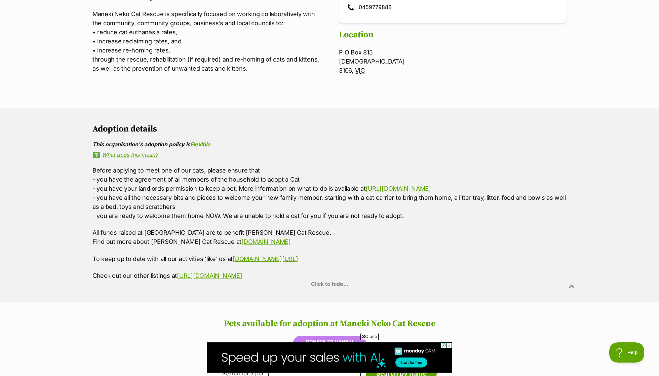
click at [246, 197] on p "Before applying to meet one of our cats, please ensure that - you have the agre…" at bounding box center [329, 193] width 474 height 54
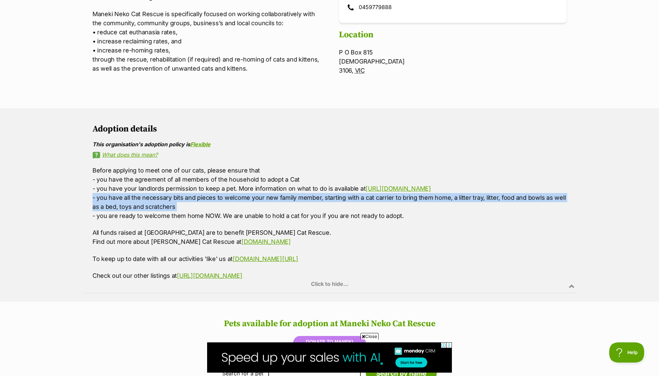
click at [246, 197] on p "Before applying to meet one of our cats, please ensure that - you have the agre…" at bounding box center [329, 193] width 474 height 54
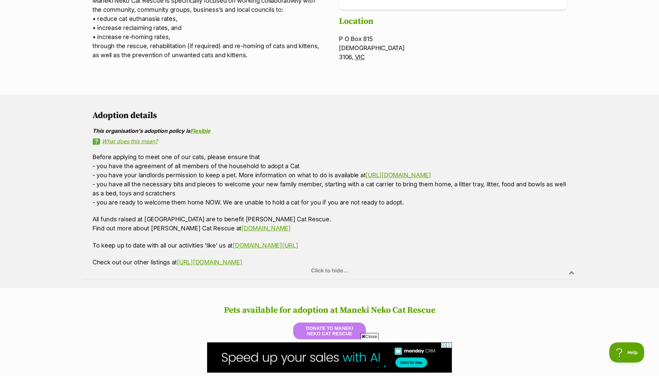
scroll to position [363, 0]
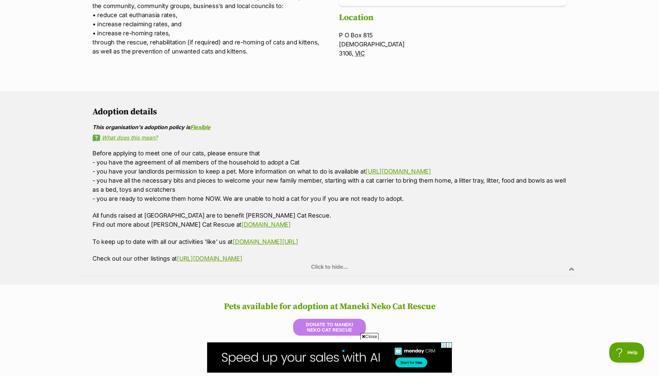
click at [246, 198] on p "Before applying to meet one of our cats, please ensure that - you have the agre…" at bounding box center [329, 176] width 474 height 54
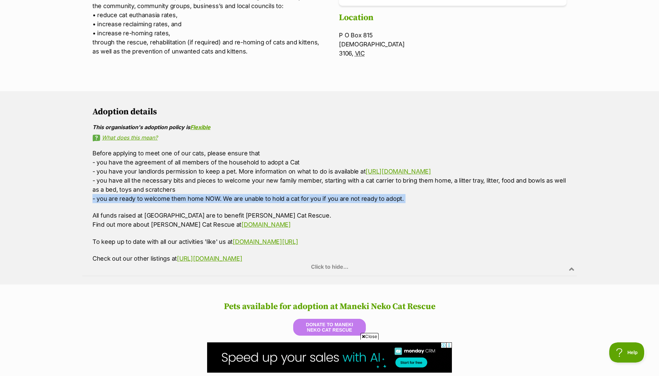
click at [248, 184] on p "Before applying to meet one of our cats, please ensure that - you have the agre…" at bounding box center [329, 176] width 474 height 54
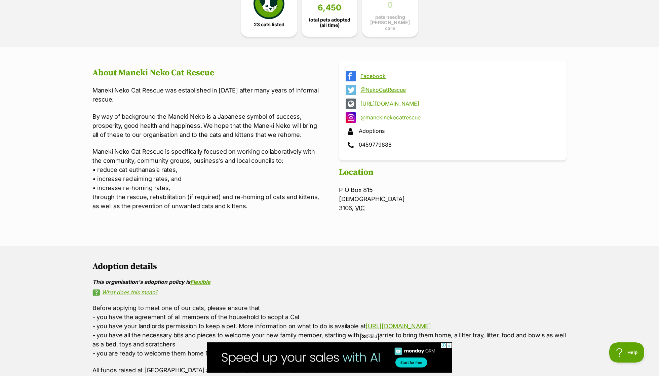
scroll to position [206, 0]
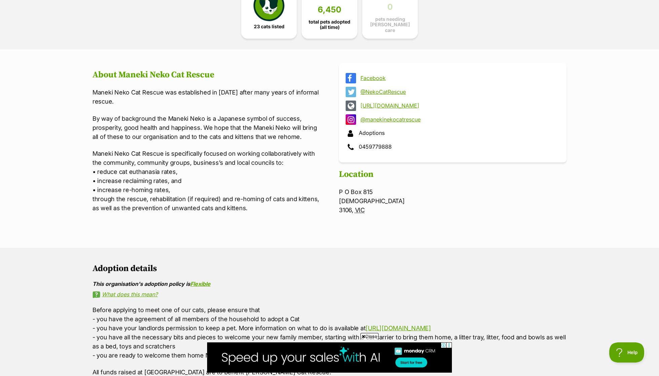
click at [186, 150] on p "Maneki Neko Cat Rescue is specifically focused on working collaboratively with …" at bounding box center [205, 181] width 227 height 64
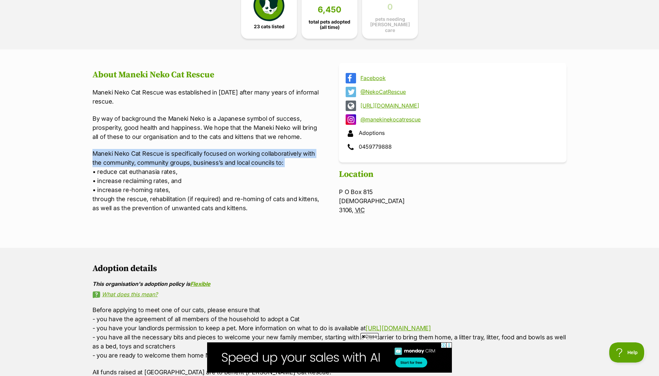
click at [186, 150] on p "Maneki Neko Cat Rescue is specifically focused on working collaboratively with …" at bounding box center [205, 181] width 227 height 64
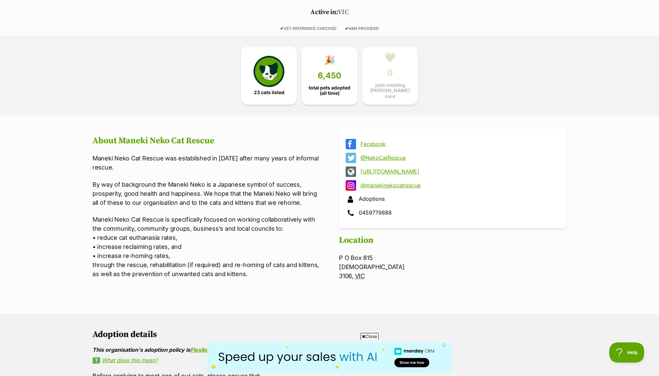
scroll to position [140, 0]
click at [279, 85] on link "23 cats listed" at bounding box center [269, 74] width 56 height 58
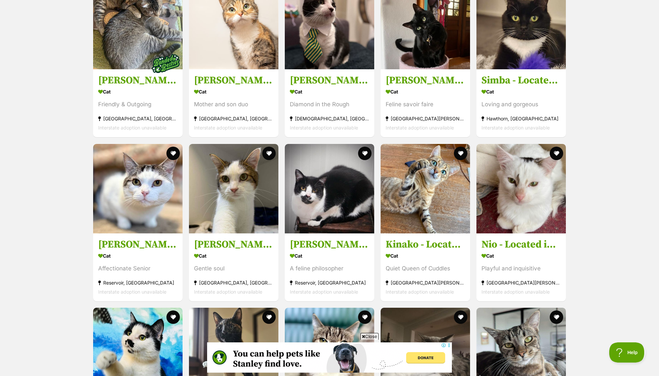
scroll to position [796, 0]
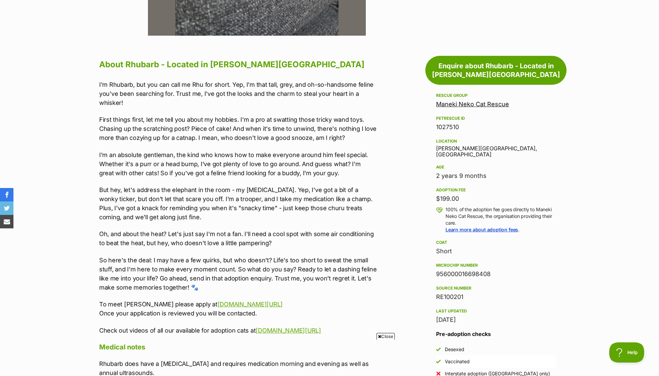
scroll to position [339, 0]
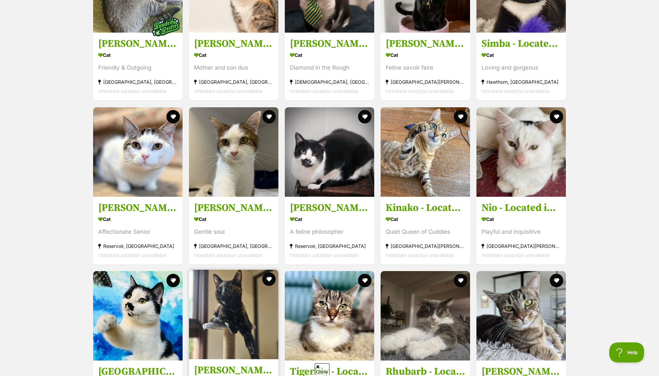
scroll to position [968, 0]
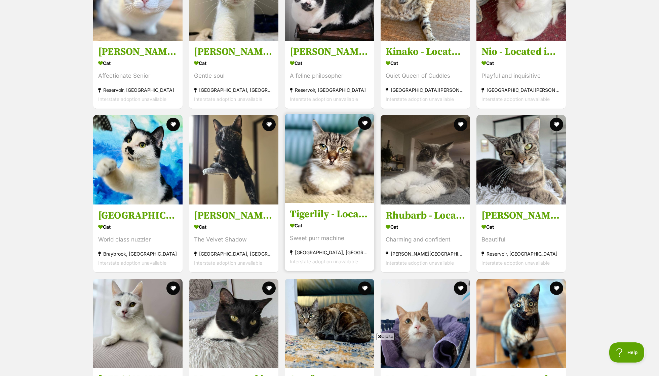
click at [324, 143] on img at bounding box center [329, 158] width 89 height 89
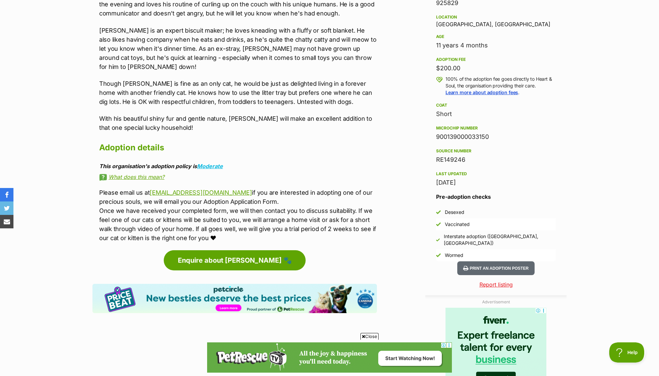
scroll to position [438, 0]
